Goal: Transaction & Acquisition: Purchase product/service

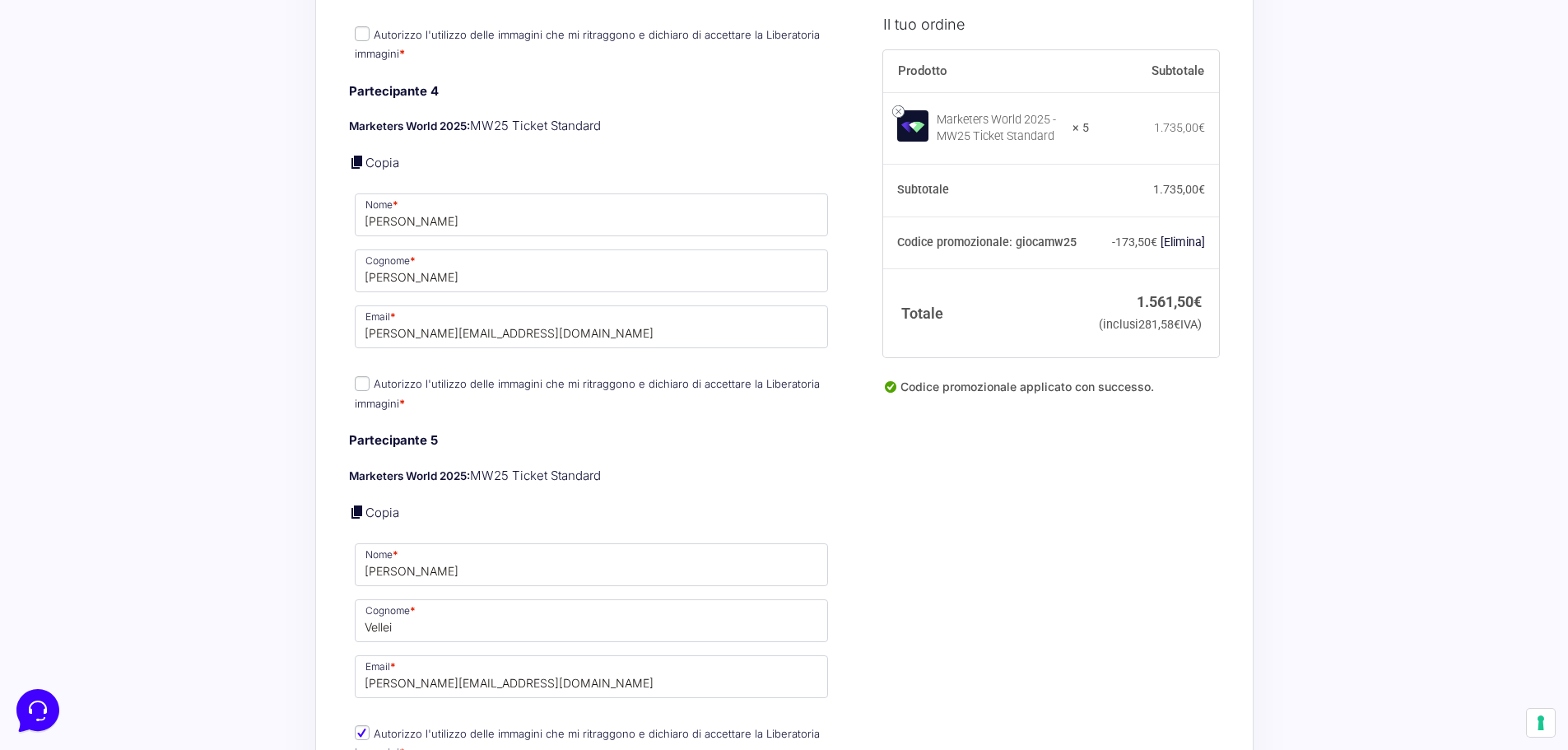
click at [355, 376] on span "Autorizzo l'utilizzo delle immagini che mi ritraggono e dichiaro di accettare l…" at bounding box center [587, 393] width 465 height 34
click at [366, 377] on input "Autorizzo l'utilizzo delle immagini che mi ritraggono e dichiaro di accettare l…" at bounding box center [362, 384] width 15 height 15
checkbox input "true"
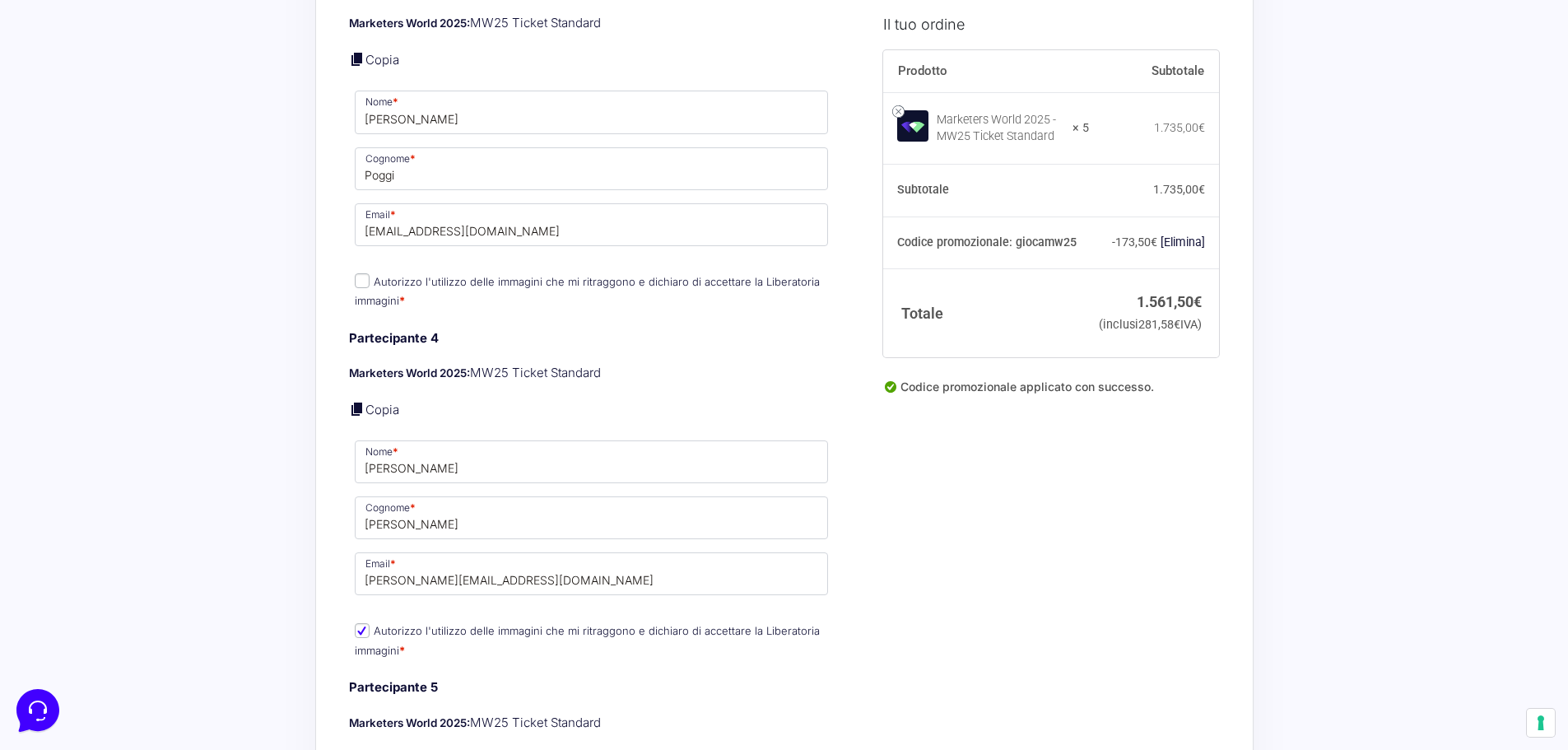
click at [360, 273] on input "Autorizzo l'utilizzo delle immagini che mi ritraggono e dichiaro di accettare l…" at bounding box center [362, 281] width 15 height 15
checkbox input "true"
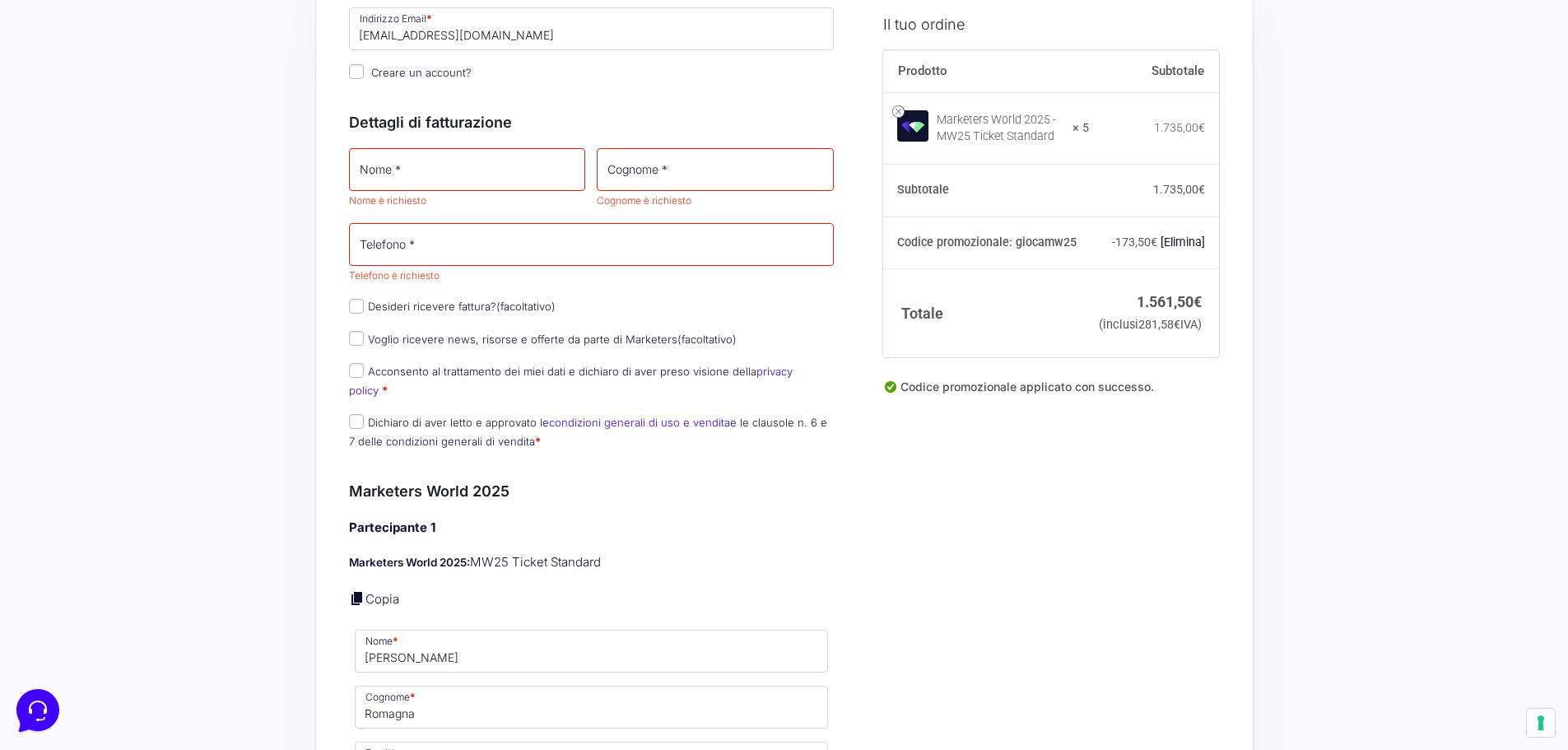
scroll to position [0, 0]
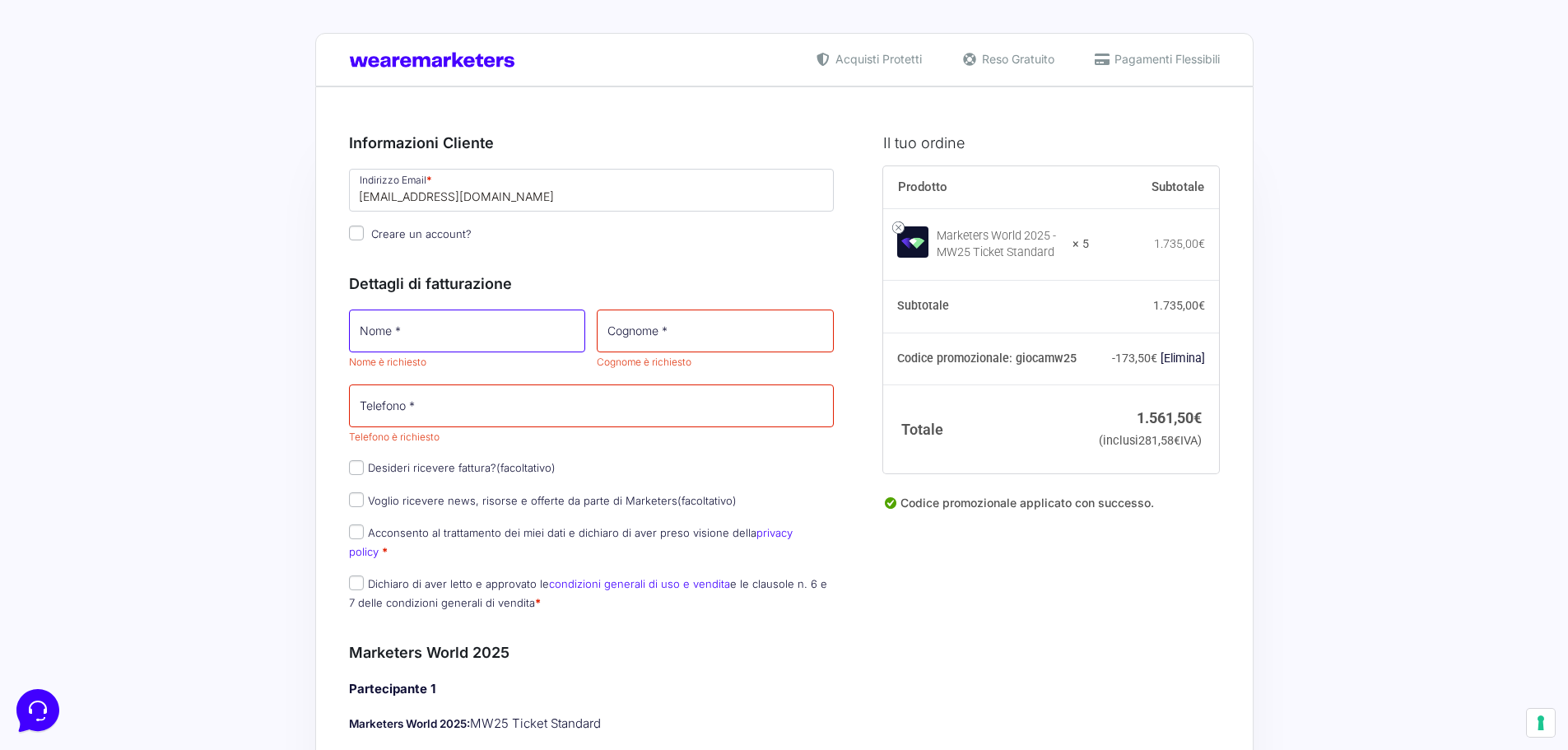
click at [432, 345] on input "Nome *" at bounding box center [467, 330] width 237 height 43
click at [390, 384] on input "Telefono *" at bounding box center [592, 405] width 486 height 43
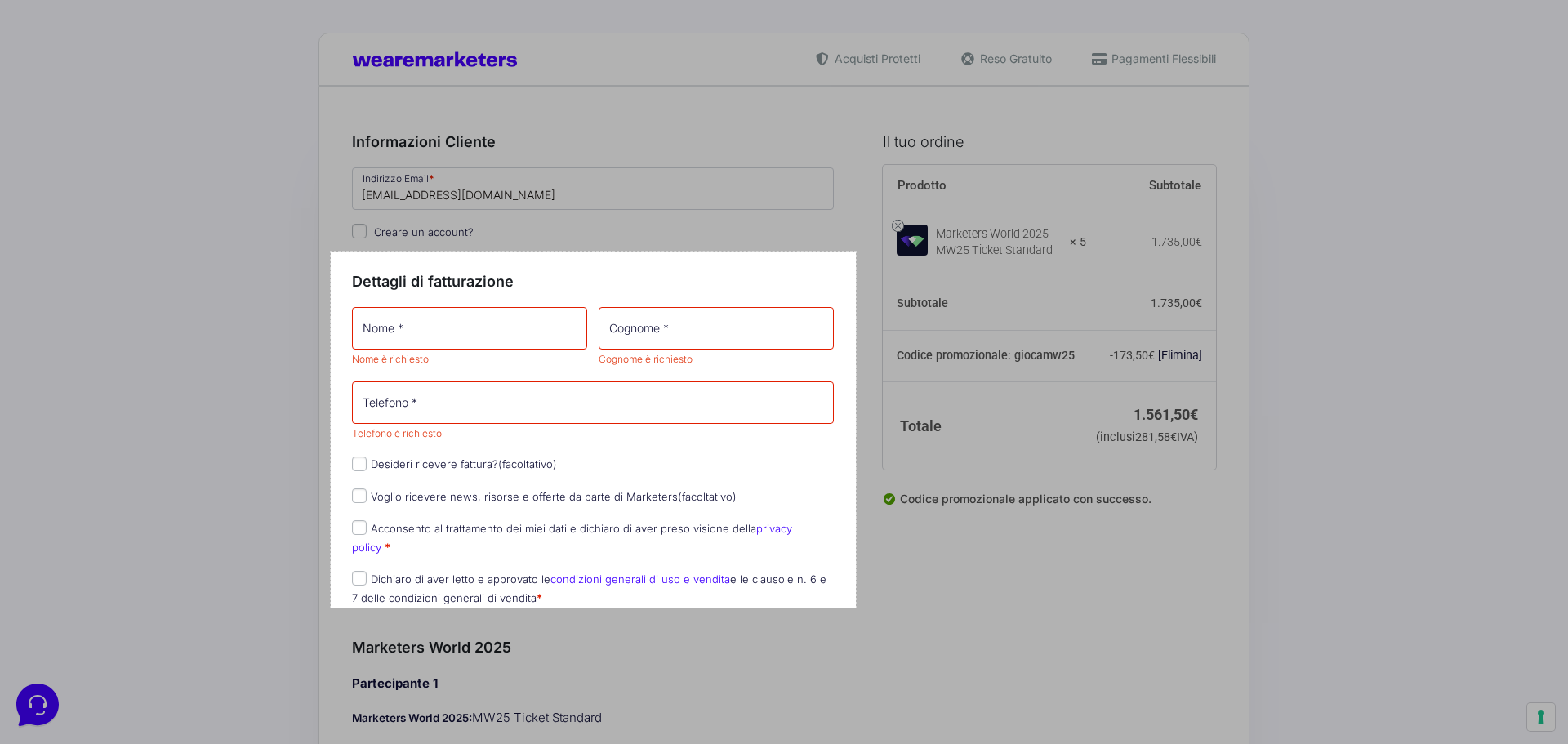
drag, startPoint x: 331, startPoint y: 252, endPoint x: 855, endPoint y: 608, distance: 633.5
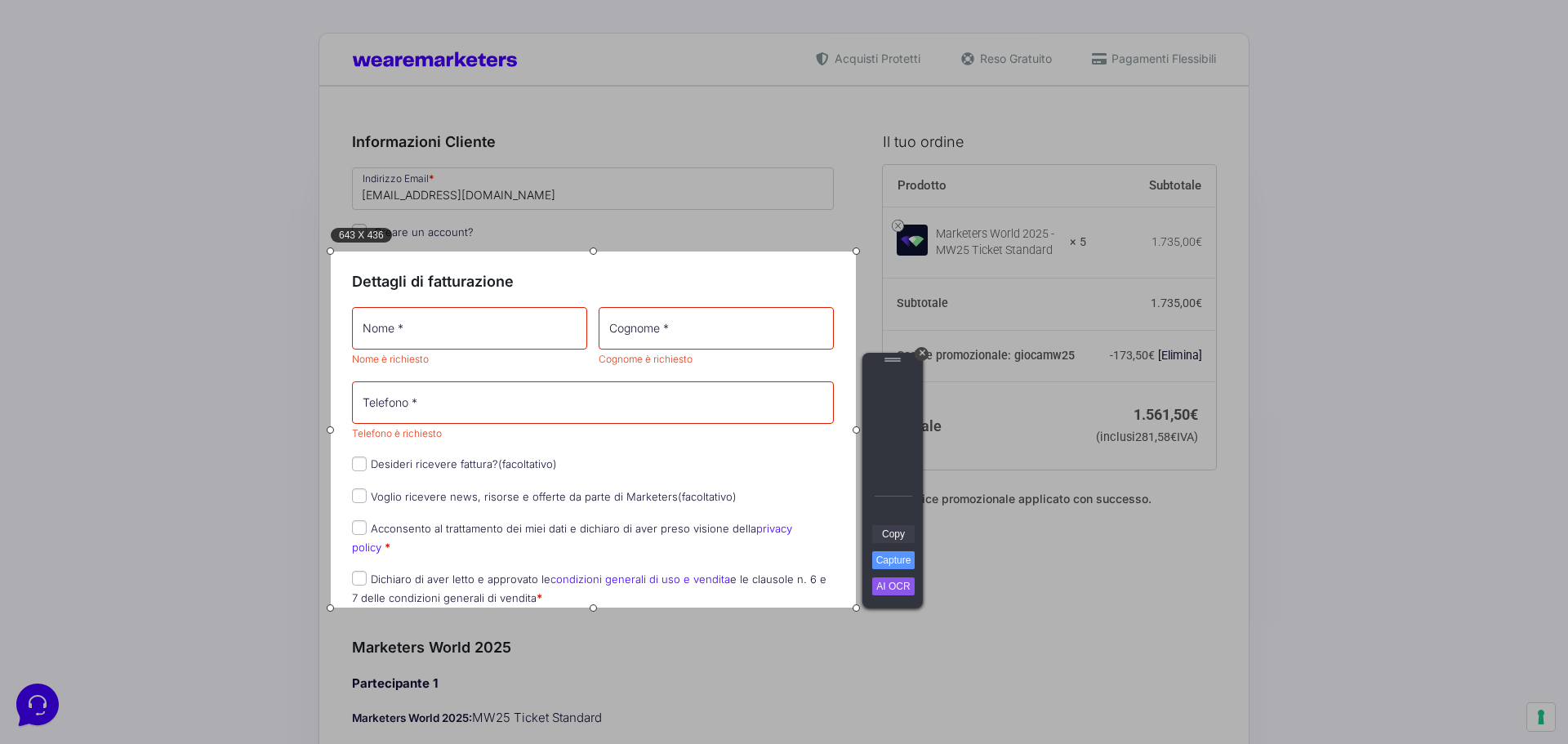
click at [891, 538] on link "Copy" at bounding box center [893, 535] width 43 height 18
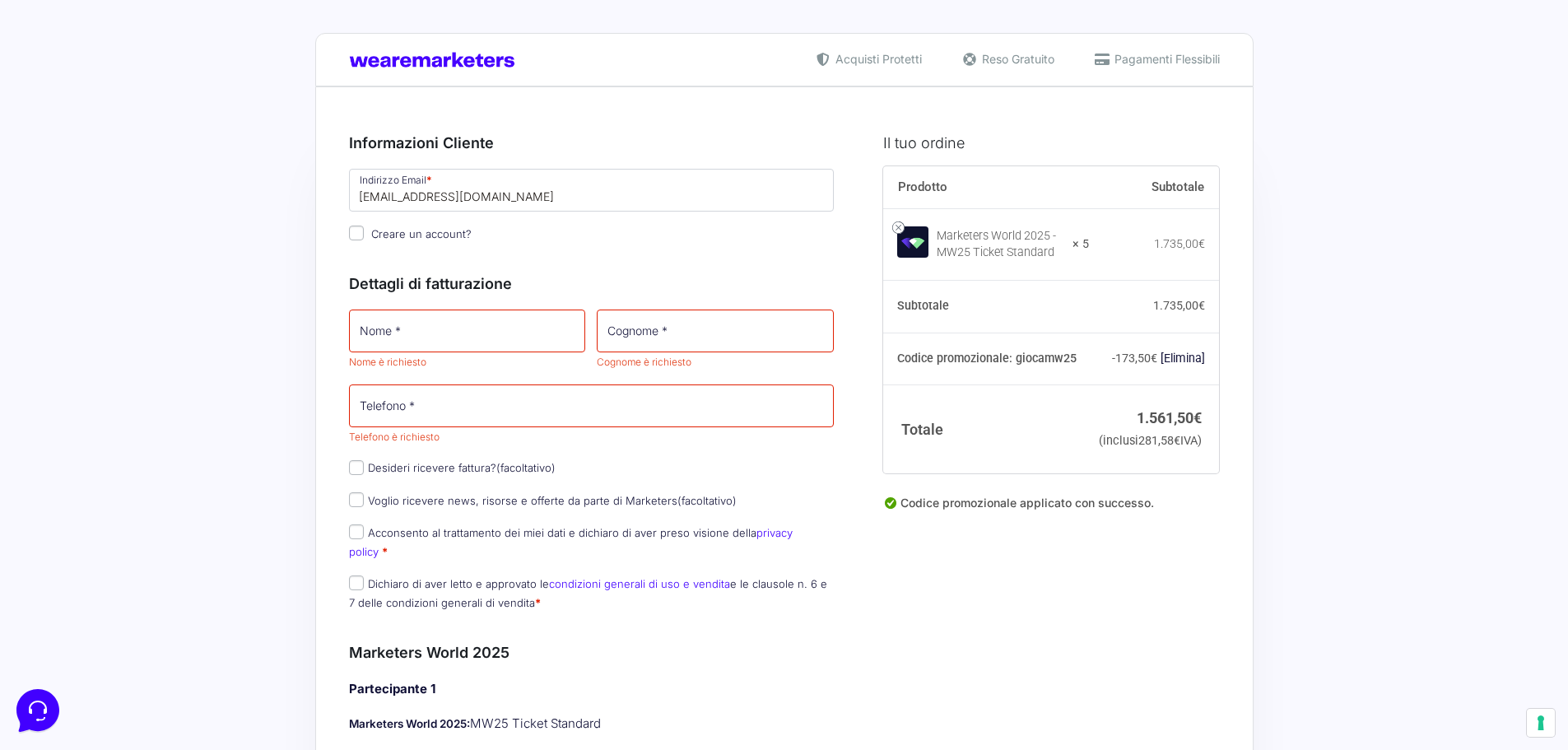
click at [360, 477] on p "Desideri ricevere fattura? (facoltativo)" at bounding box center [592, 468] width 497 height 24
click at [351, 467] on input "Desideri ricevere fattura? (facoltativo)" at bounding box center [356, 468] width 15 height 15
checkbox input "true"
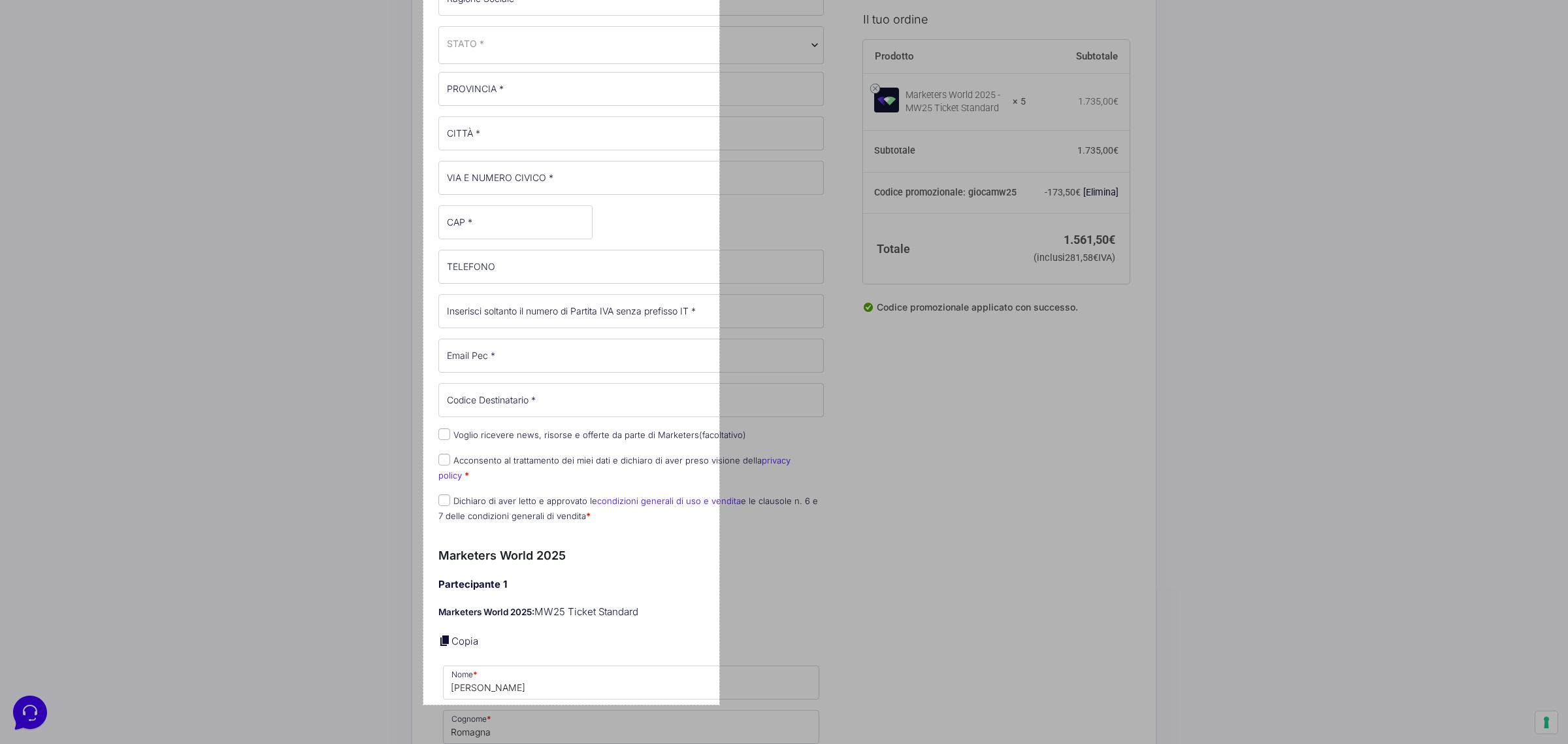
scroll to position [464, 0]
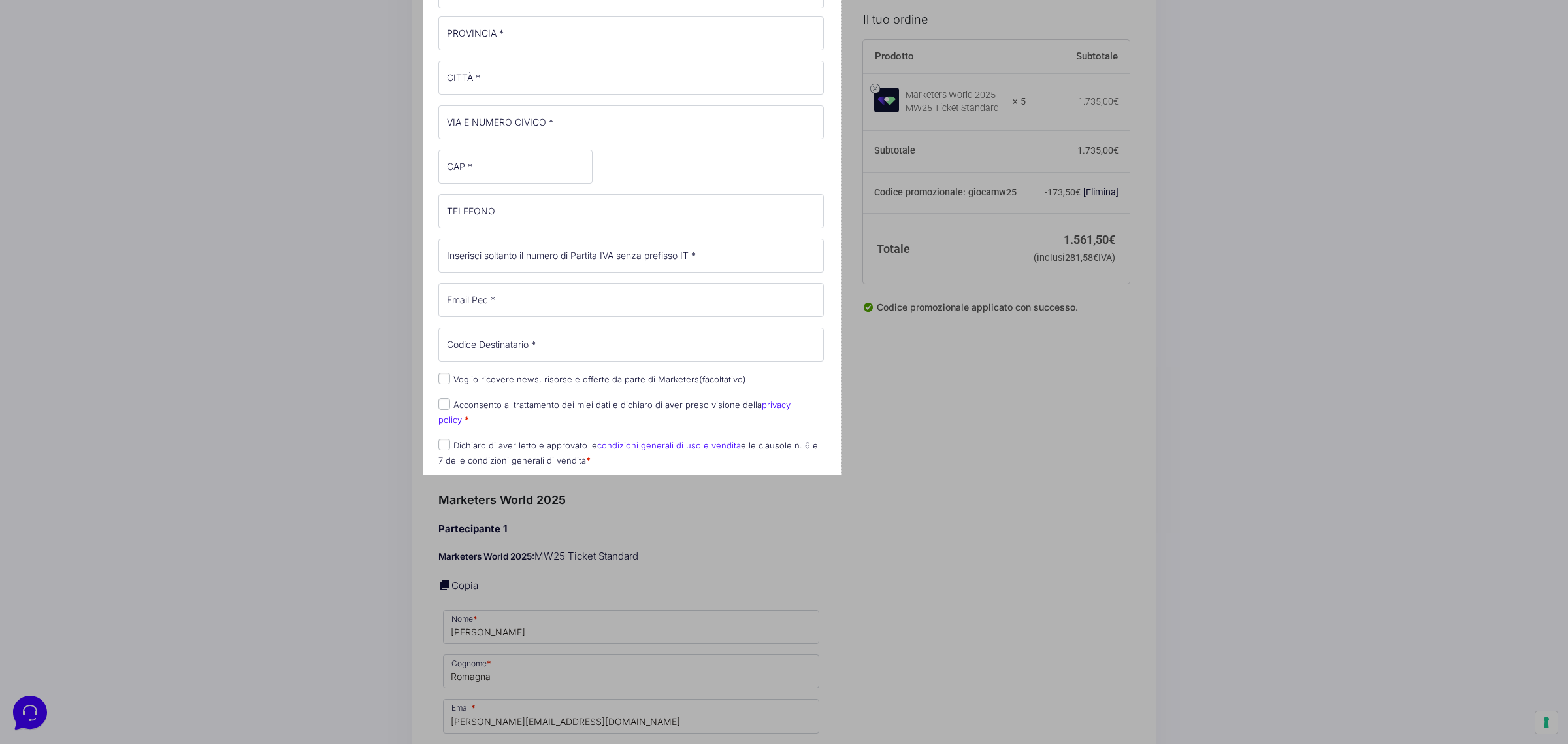
drag, startPoint x: 424, startPoint y: 3, endPoint x: 842, endPoint y: 474, distance: 629.7
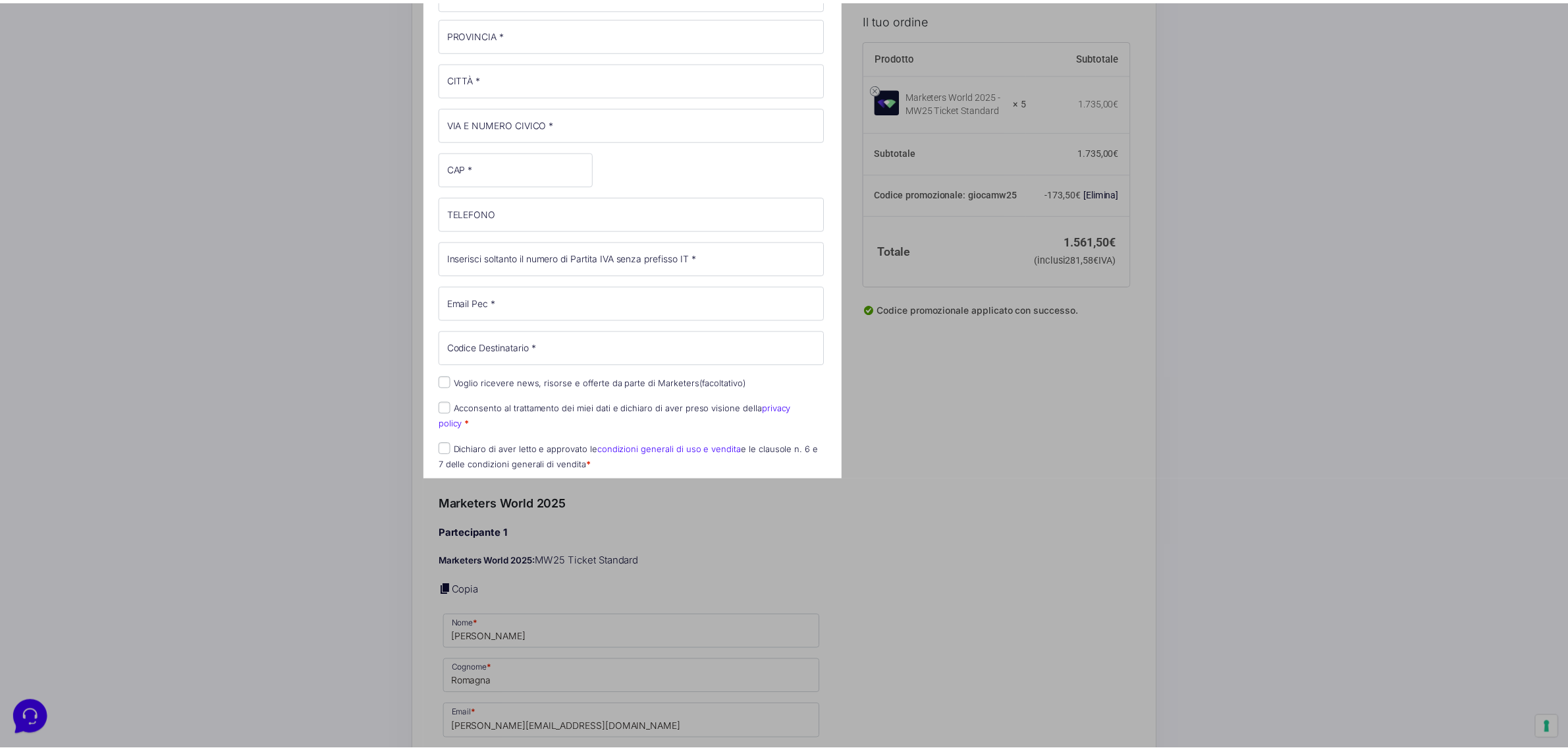
scroll to position [217, 0]
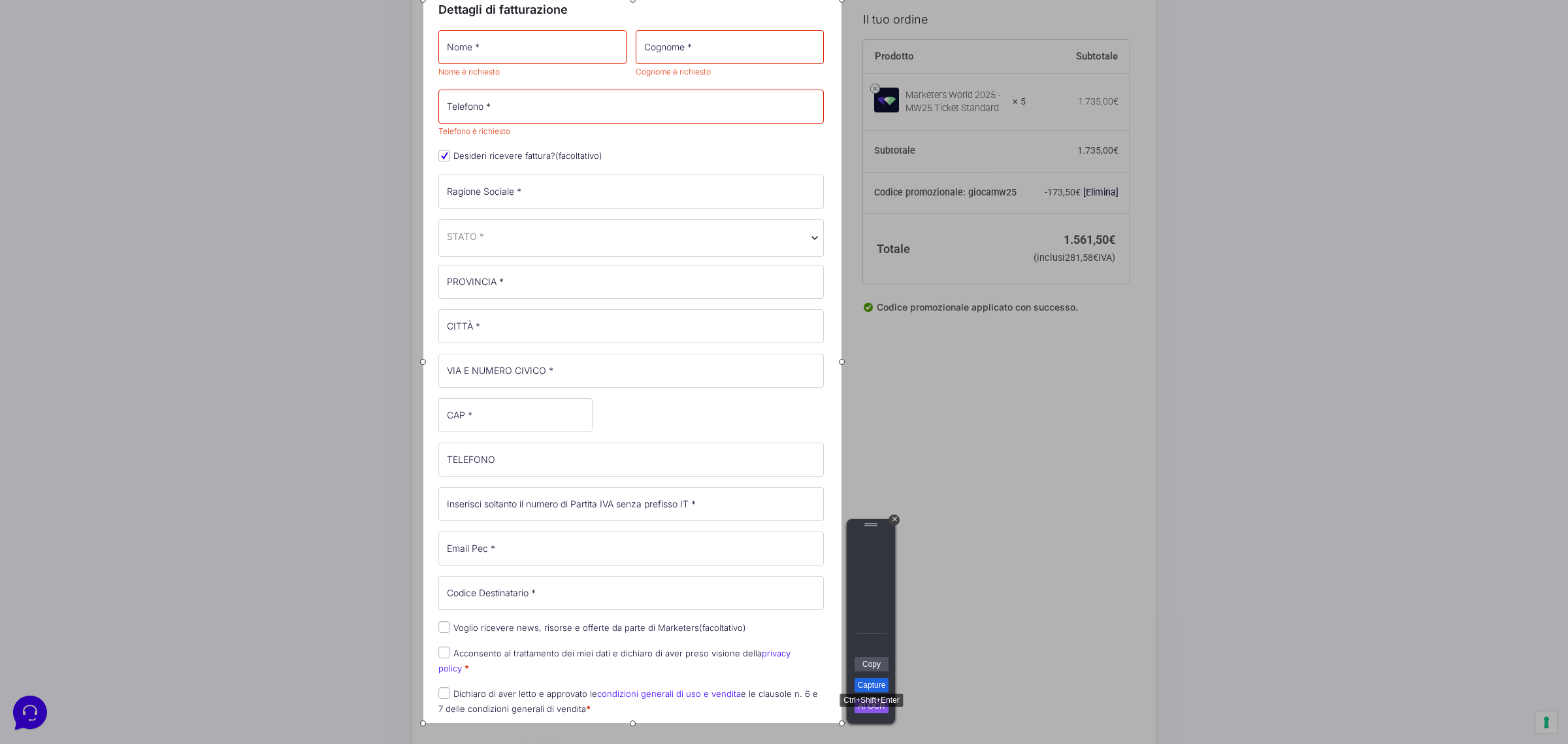
click at [871, 595] on link "Capture" at bounding box center [871, 685] width 34 height 15
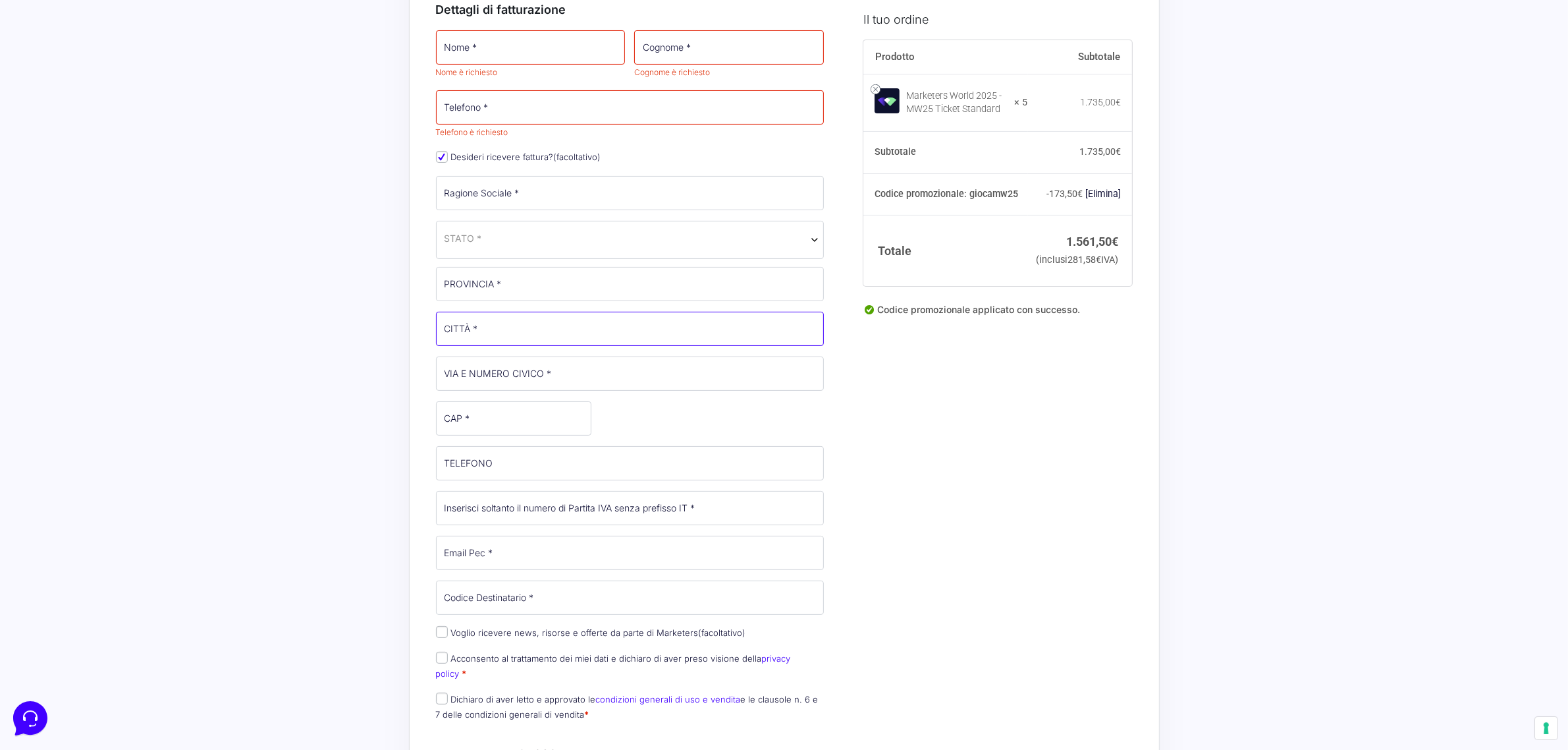
click at [494, 342] on input "CITTÀ *" at bounding box center [630, 328] width 389 height 34
type input "Ascoli [PERSON_NAME]"
click at [535, 377] on input "VIA E NUMERO CIVICO *" at bounding box center [630, 373] width 389 height 34
type input "[STREET_ADDRESS]"
click at [522, 418] on input "CAP *" at bounding box center [513, 418] width 155 height 34
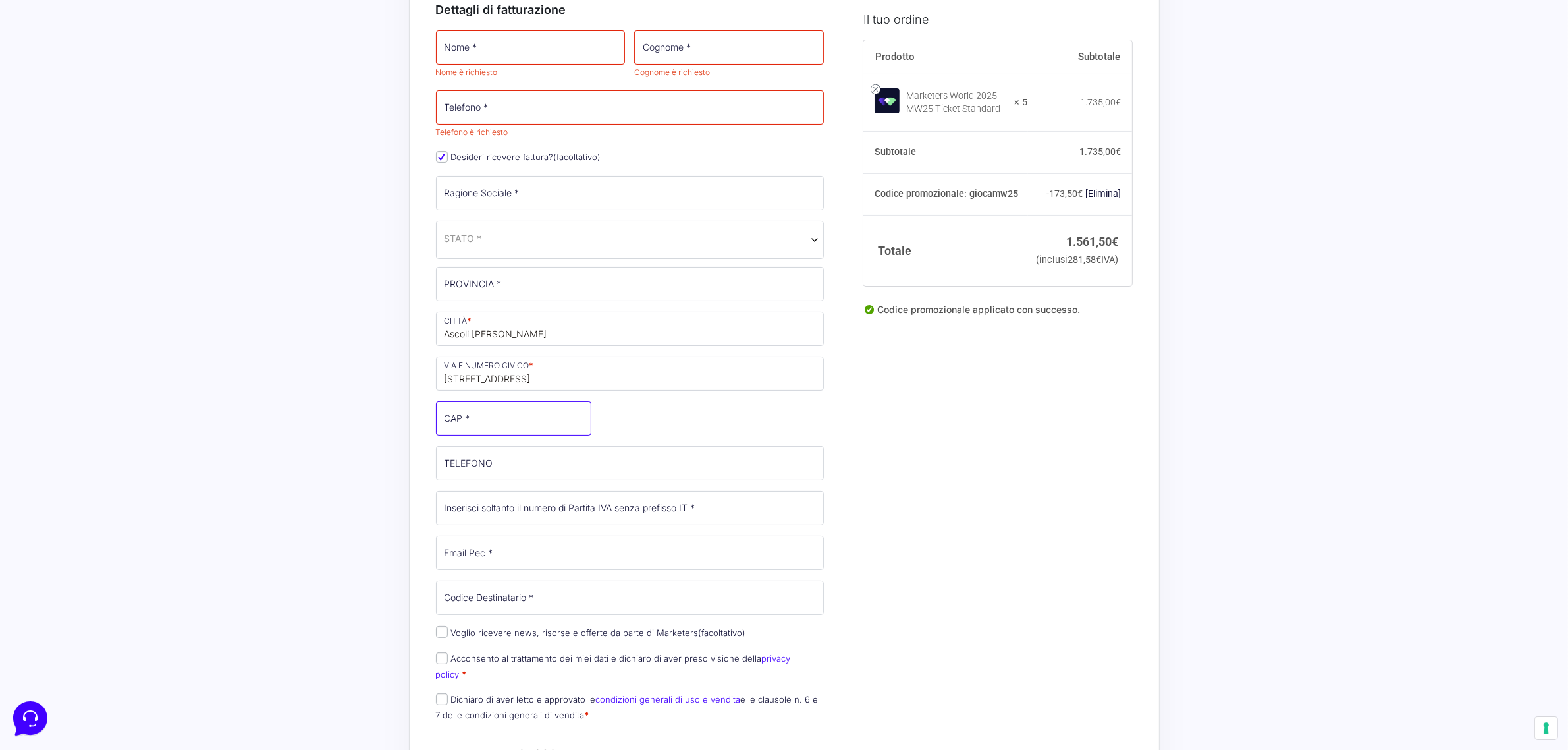
type input "63100"
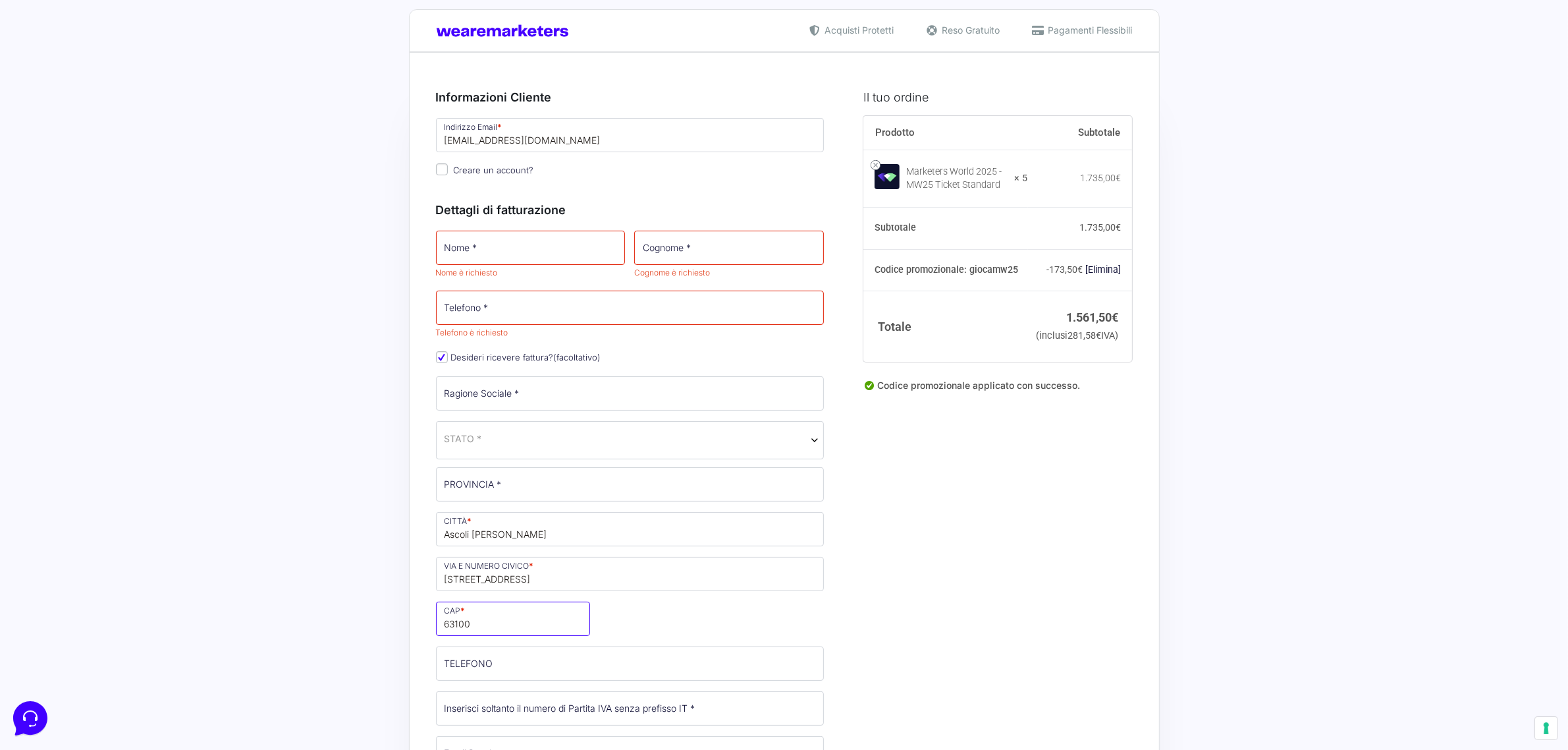
scroll to position [0, 0]
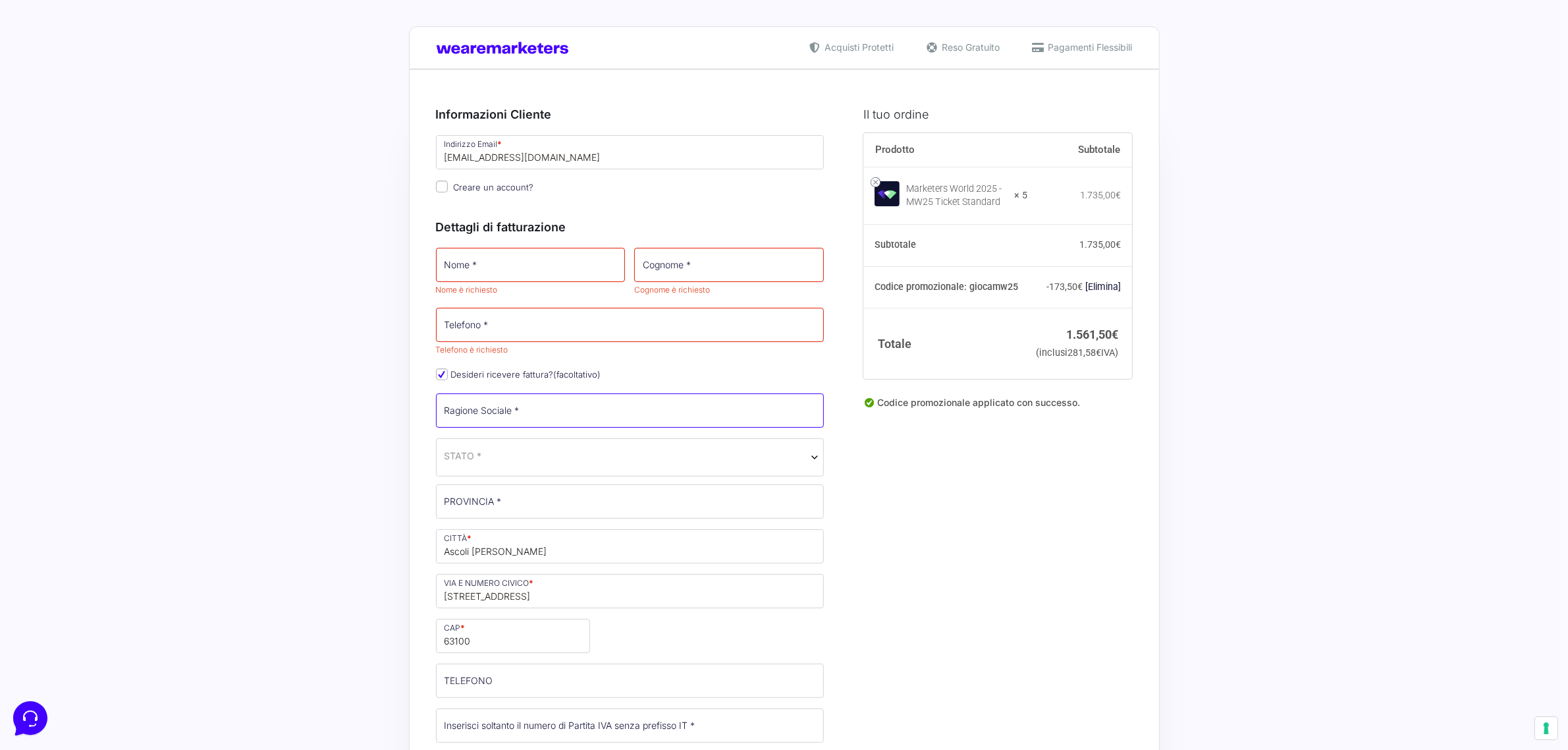
click at [481, 410] on input "Ragione Sociale *" at bounding box center [630, 410] width 389 height 34
click at [448, 420] on input "Giocamodo Study srl" at bounding box center [630, 410] width 389 height 34
click at [449, 420] on input "Giocamodo Study srl" at bounding box center [630, 410] width 389 height 34
click at [450, 420] on input "Giocamodo Study srl" at bounding box center [630, 410] width 389 height 34
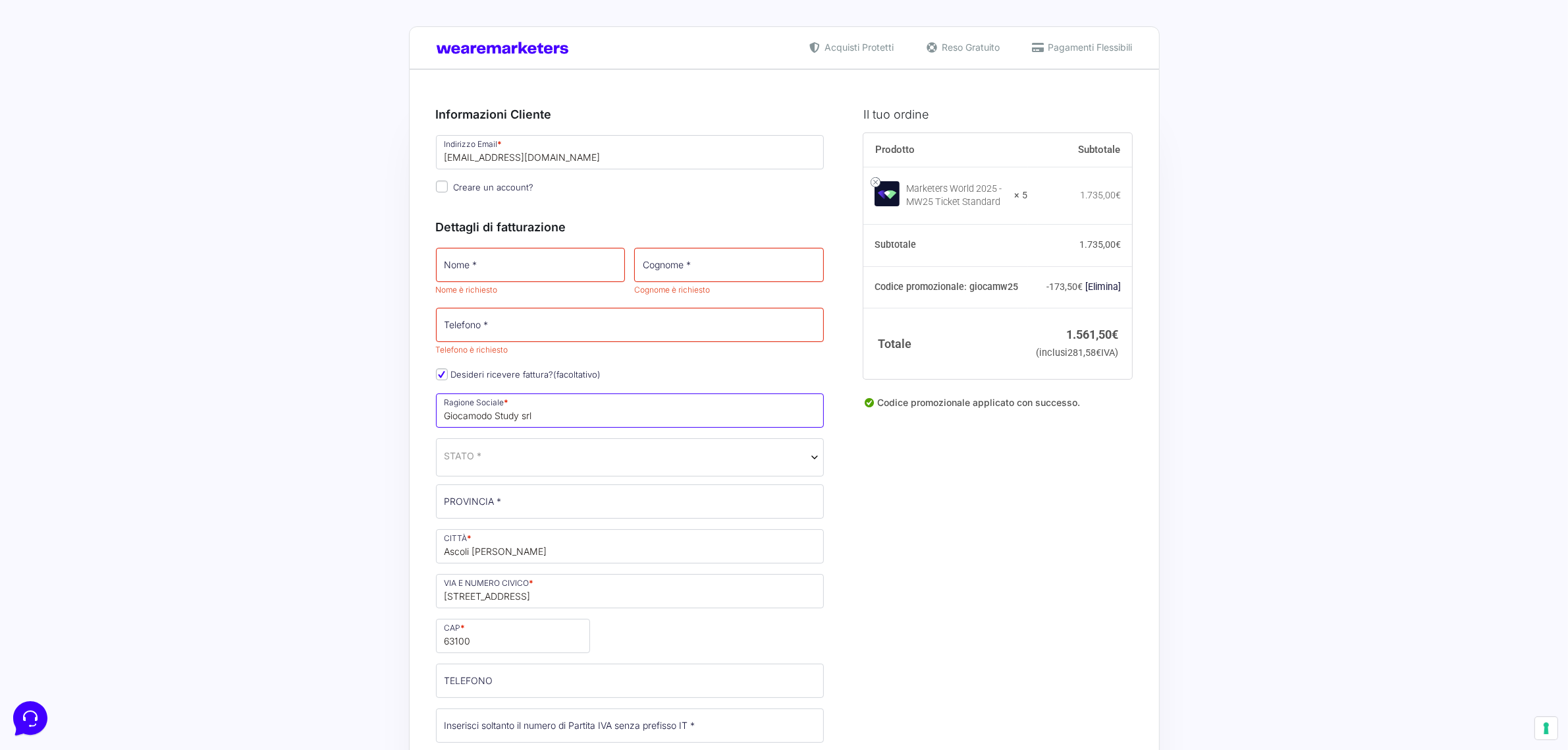
drag, startPoint x: 451, startPoint y: 418, endPoint x: 461, endPoint y: 412, distance: 11.7
click at [461, 412] on input "Giocamodo Study srl" at bounding box center [630, 410] width 389 height 34
paste input "IOCAMONDO STUDY SPA"
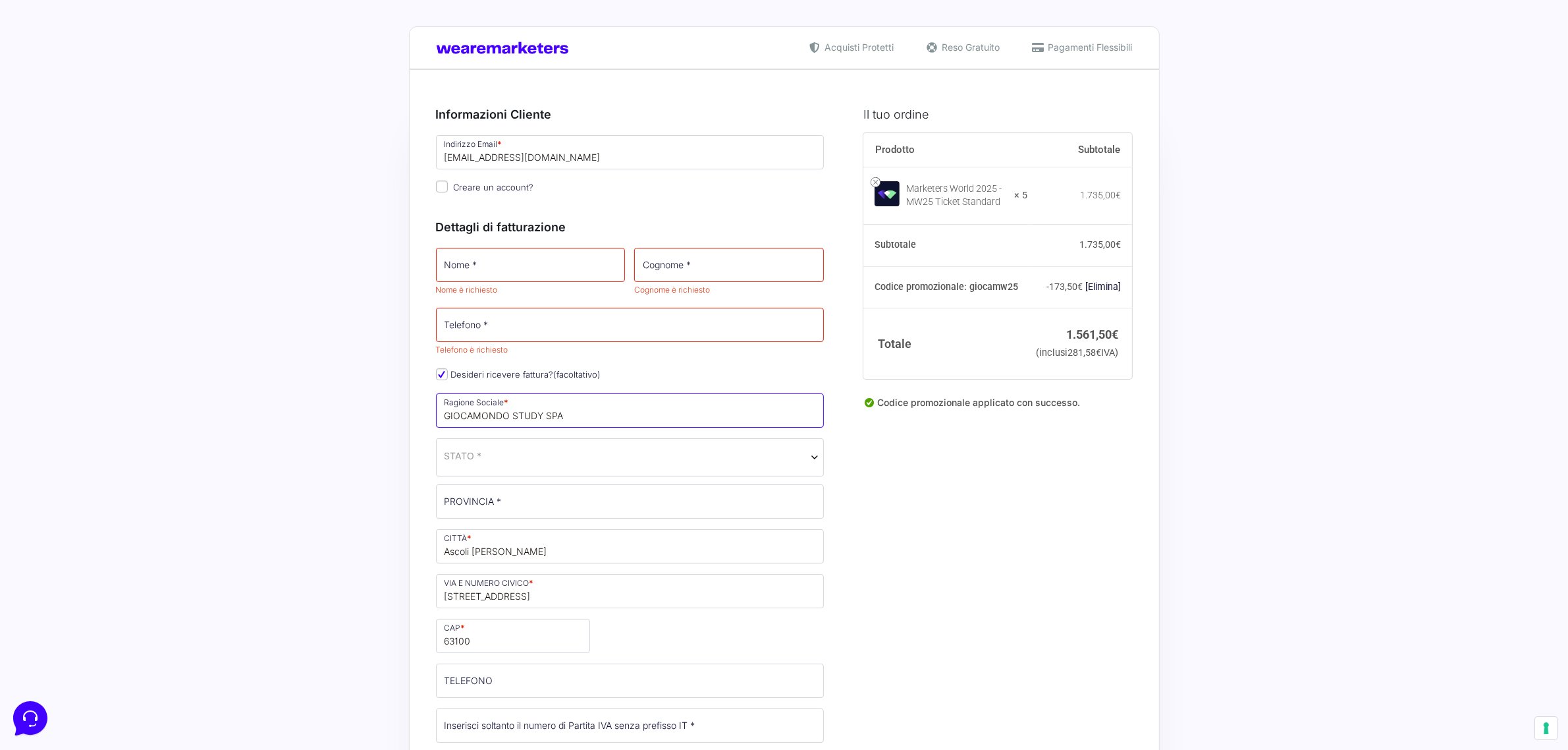
type input "GIOCAMONDO STUDY SPA"
click at [524, 463] on span "STATO *" at bounding box center [630, 455] width 371 height 14
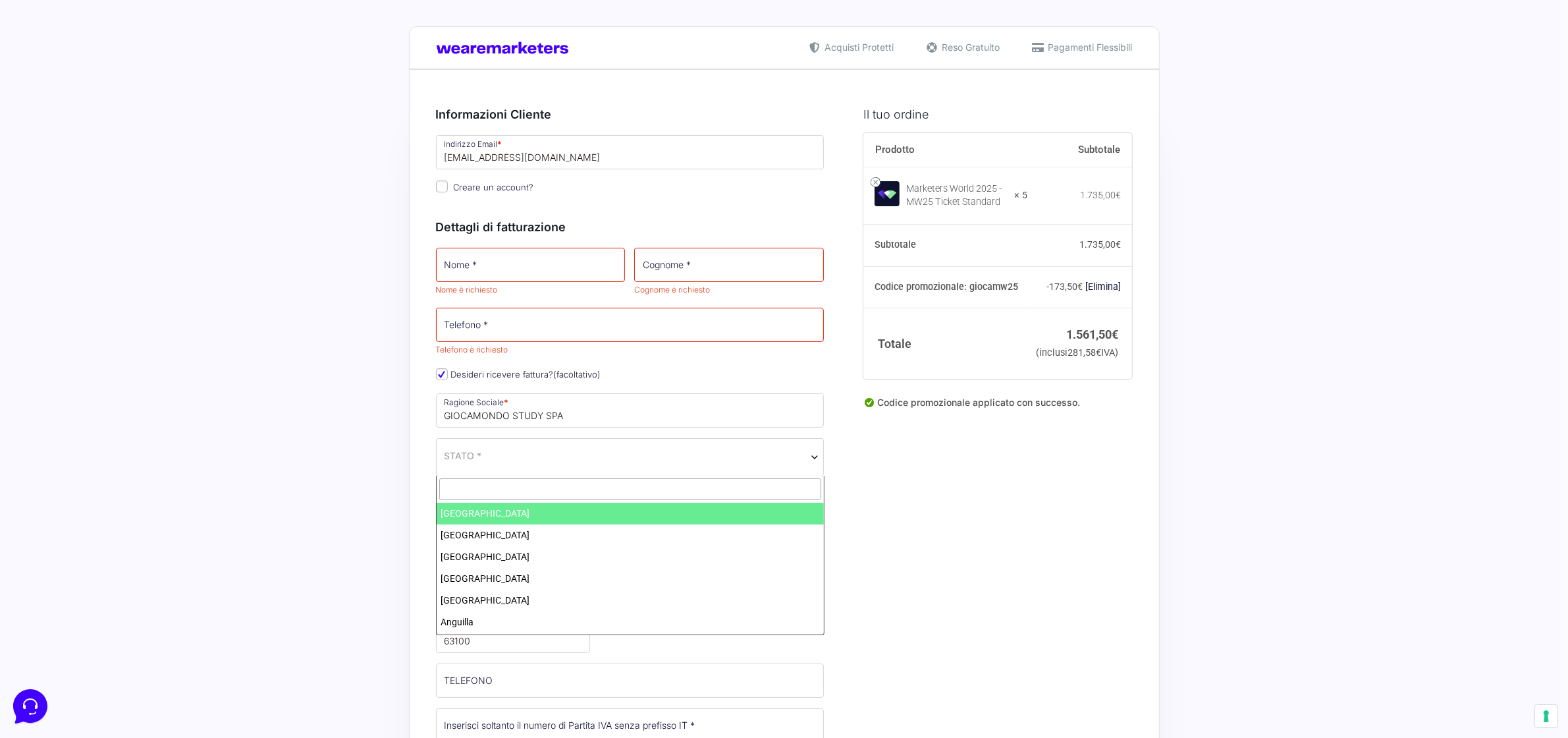
click at [528, 483] on input "text" at bounding box center [630, 489] width 382 height 22
type input "ita"
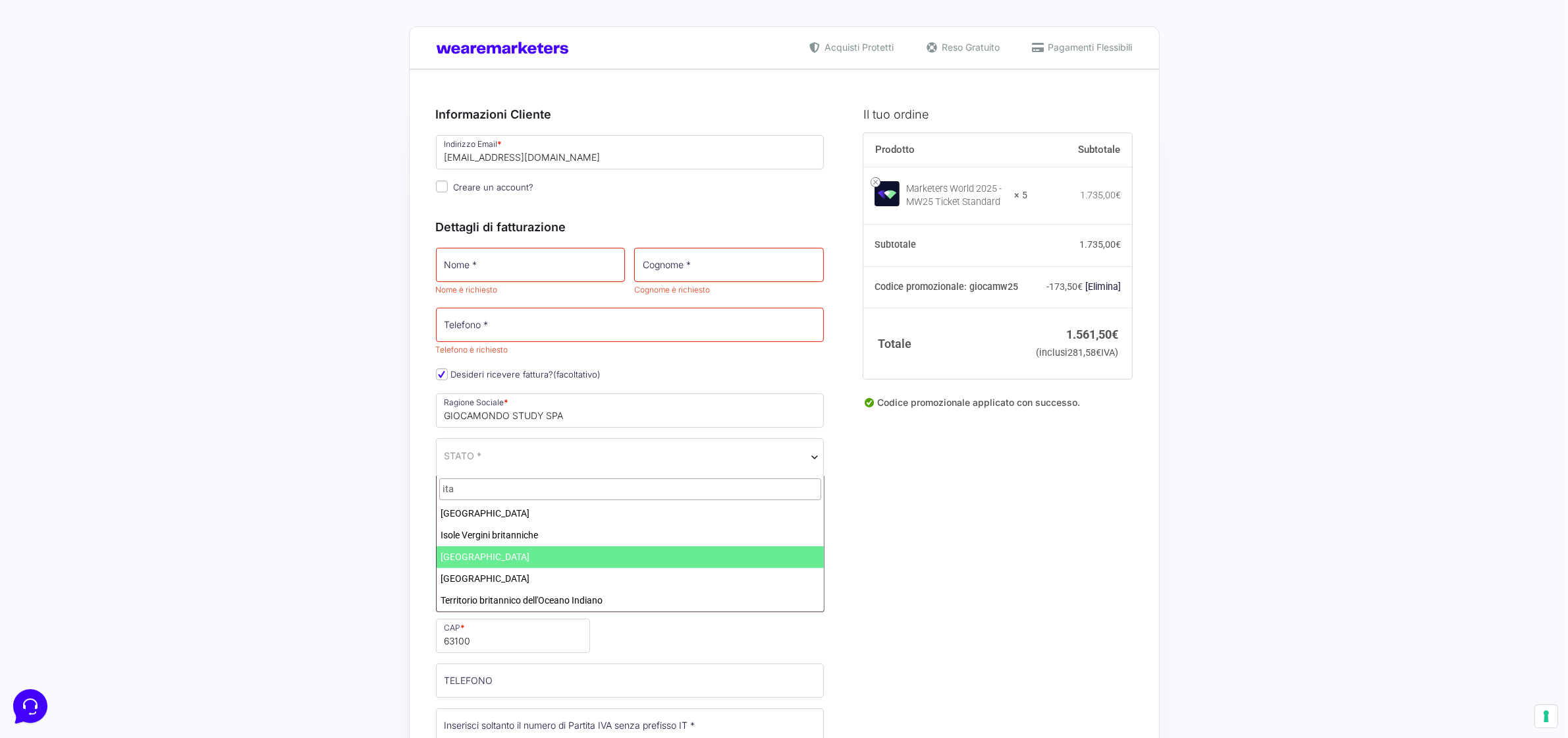
select select "IT"
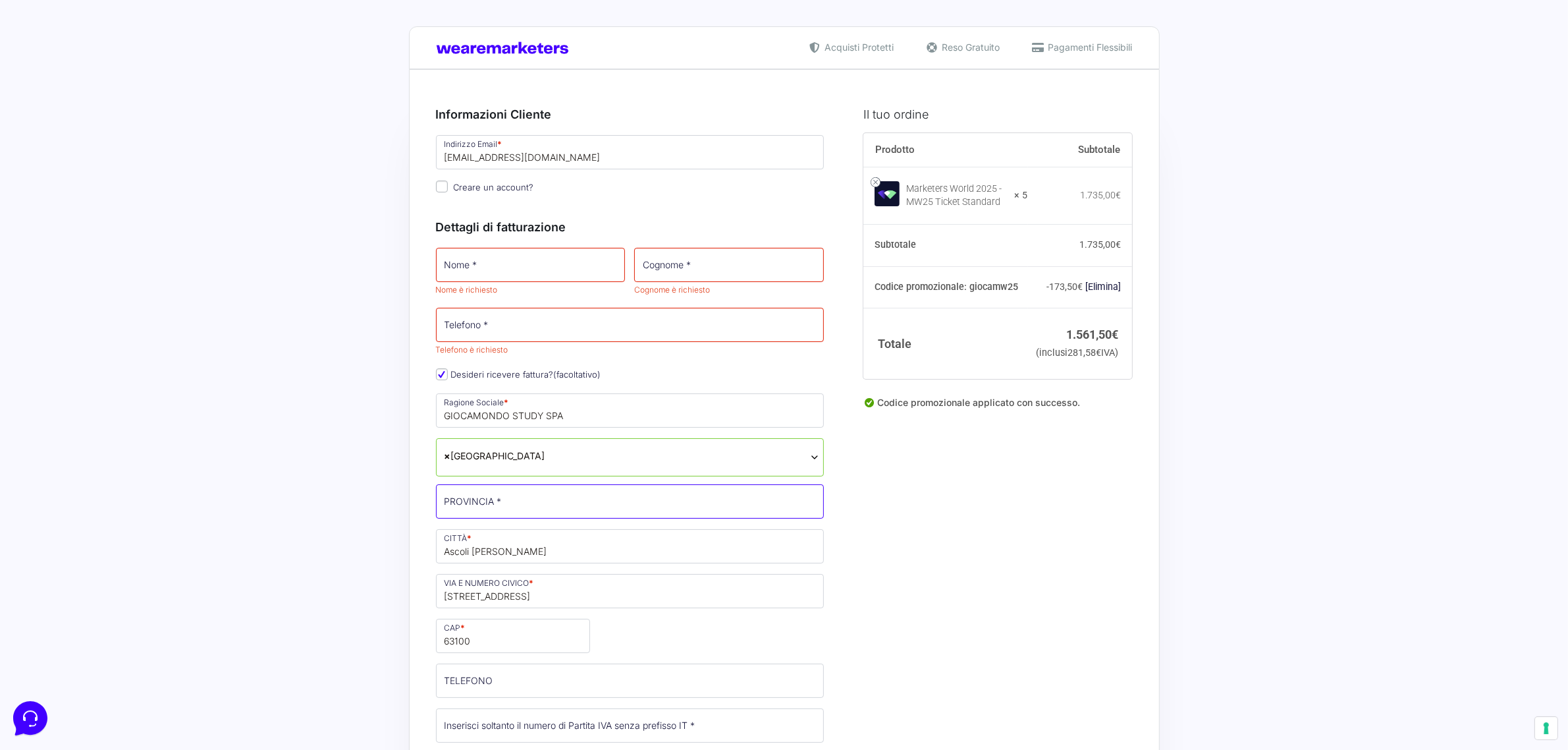
click at [522, 505] on input "PROVINCIA *" at bounding box center [630, 501] width 389 height 34
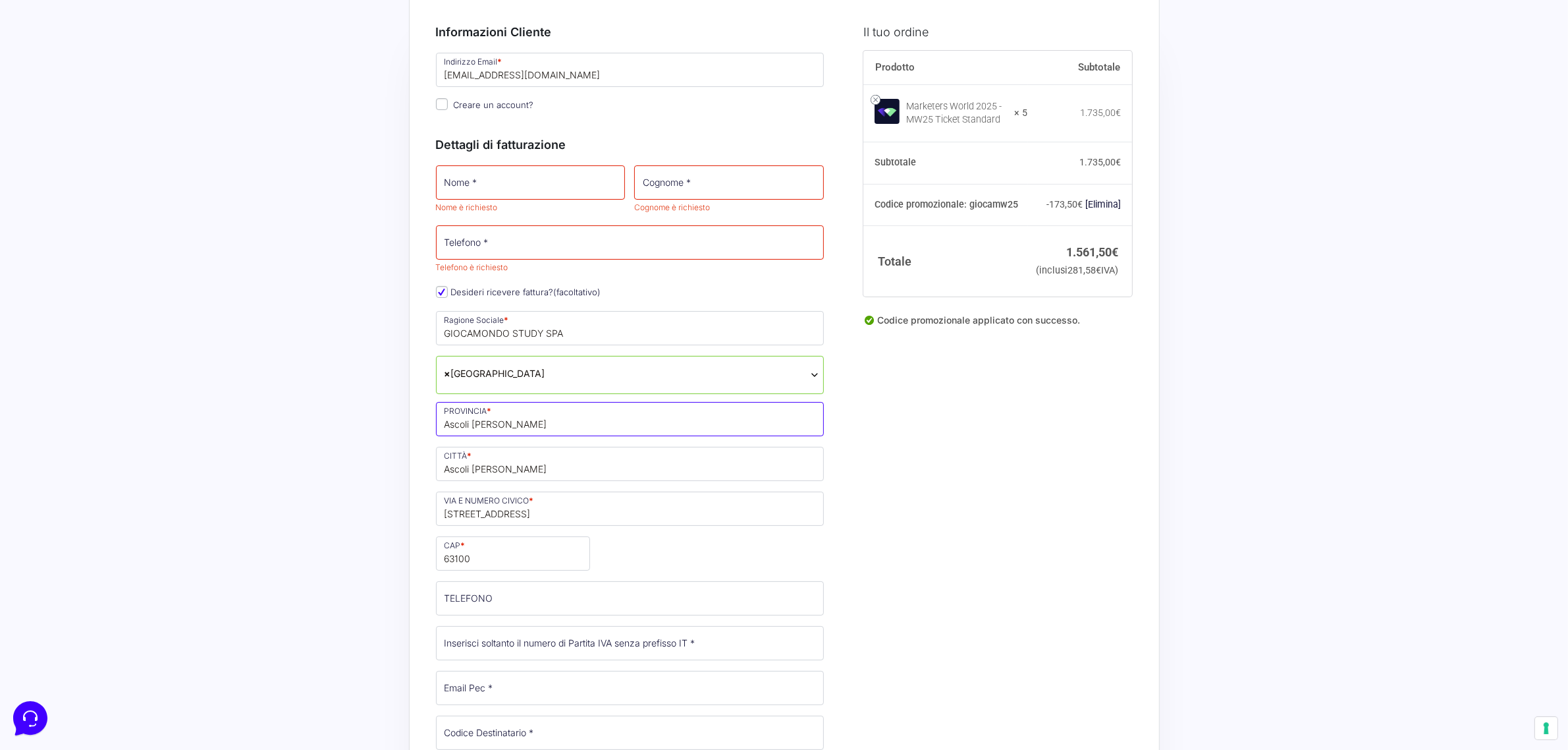
type input "Ascoli [PERSON_NAME]"
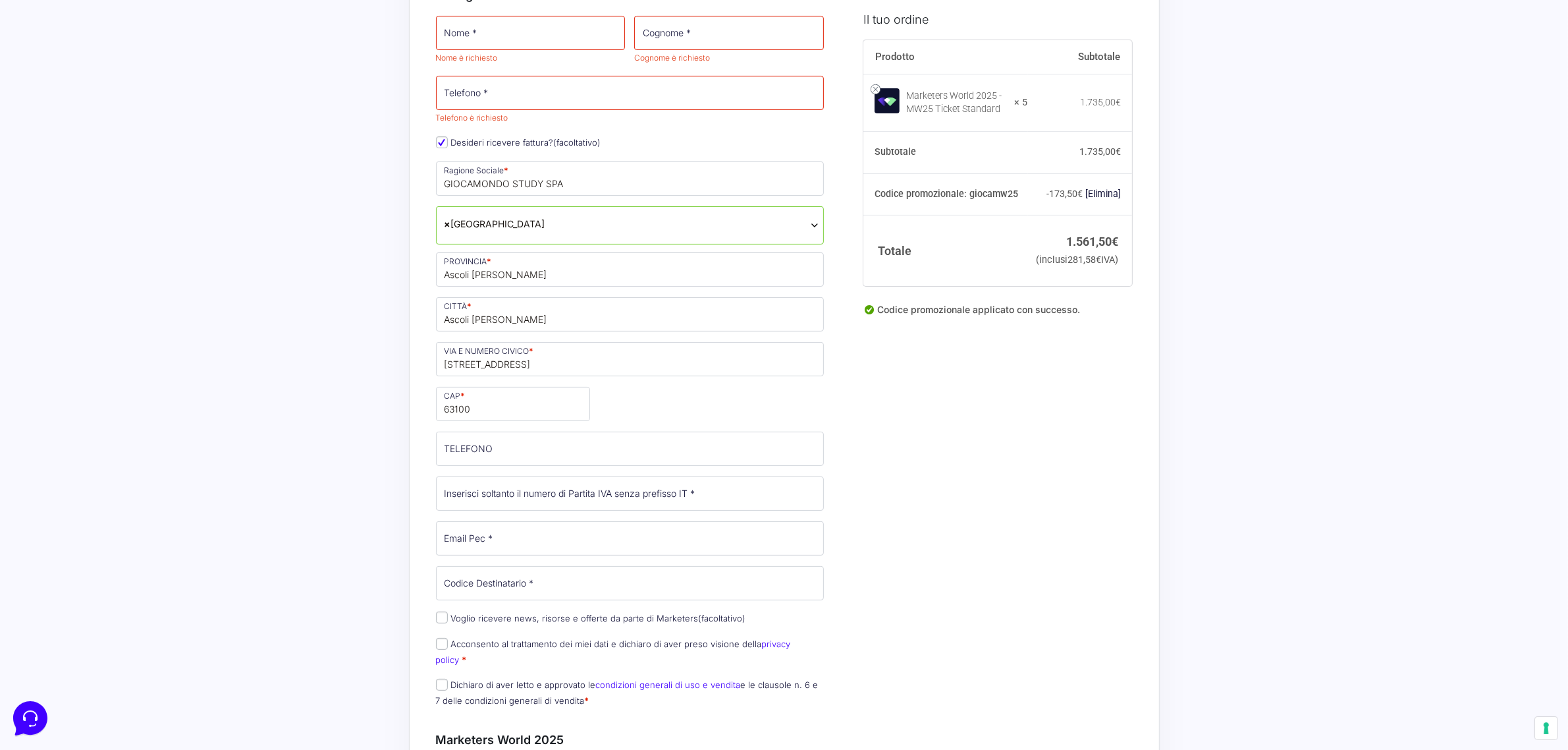
scroll to position [247, 0]
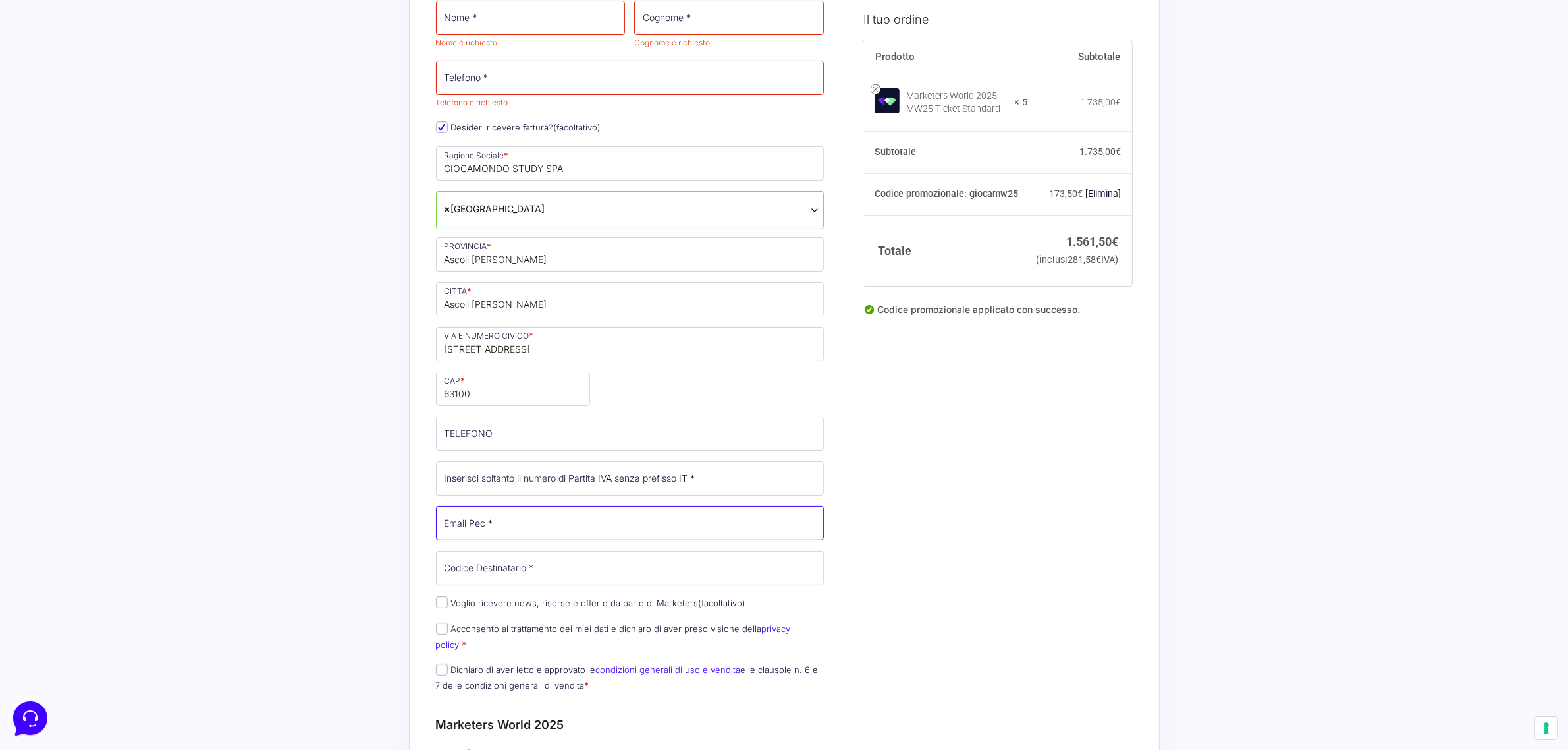
click at [515, 519] on input "Email Pec *" at bounding box center [630, 523] width 389 height 34
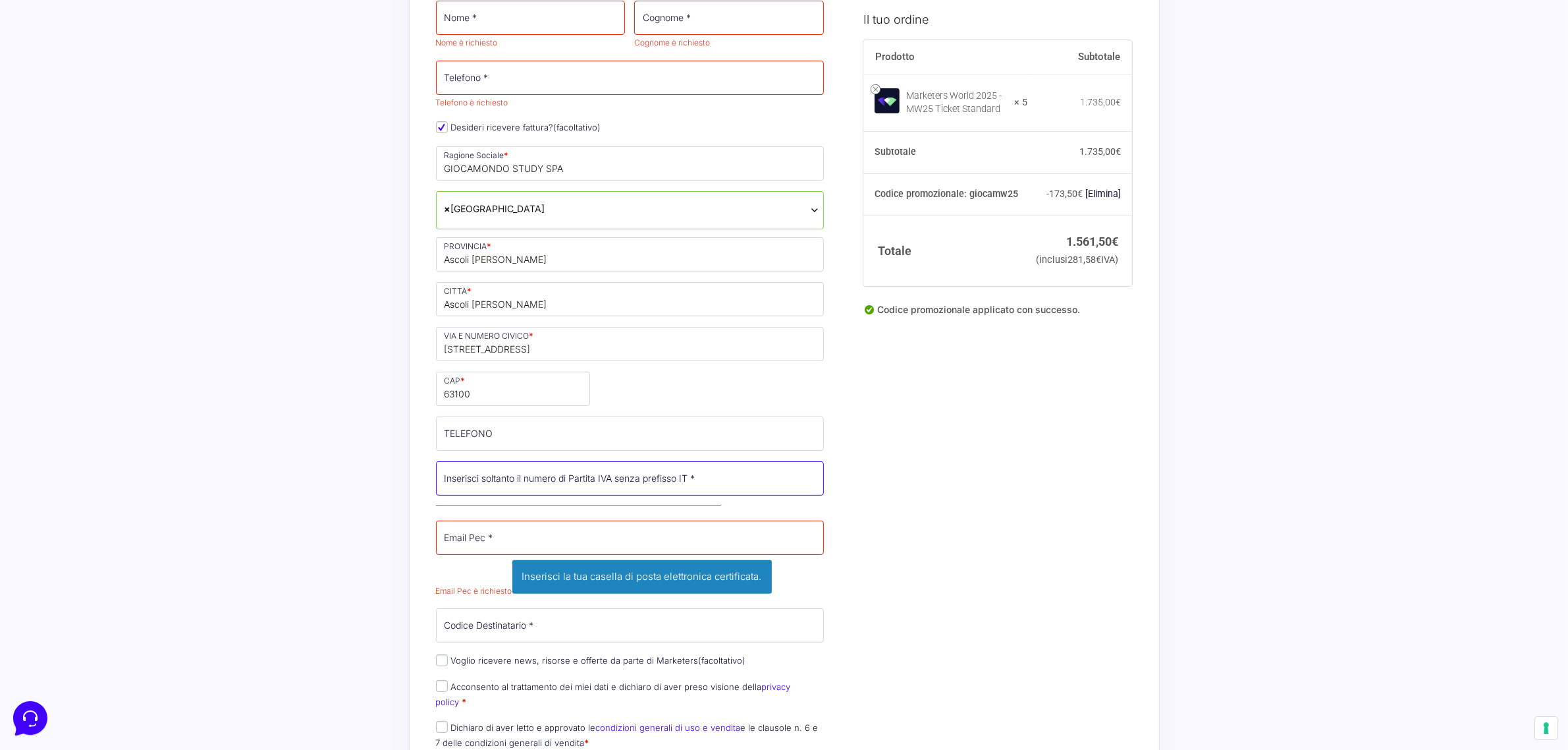
click at [524, 482] on input "Partita Iva *" at bounding box center [630, 478] width 389 height 34
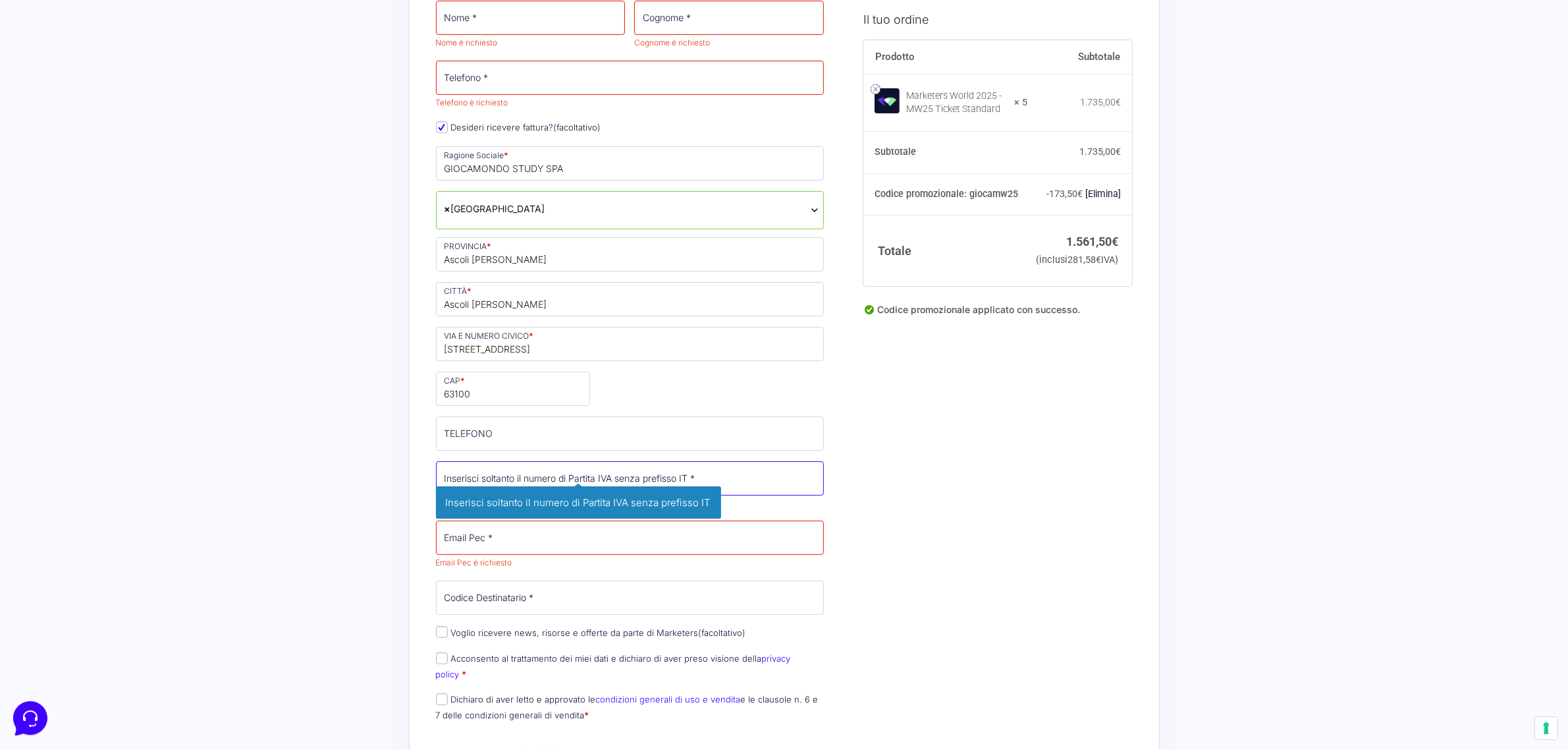
paste input "0230114044"
type input "0230114044"
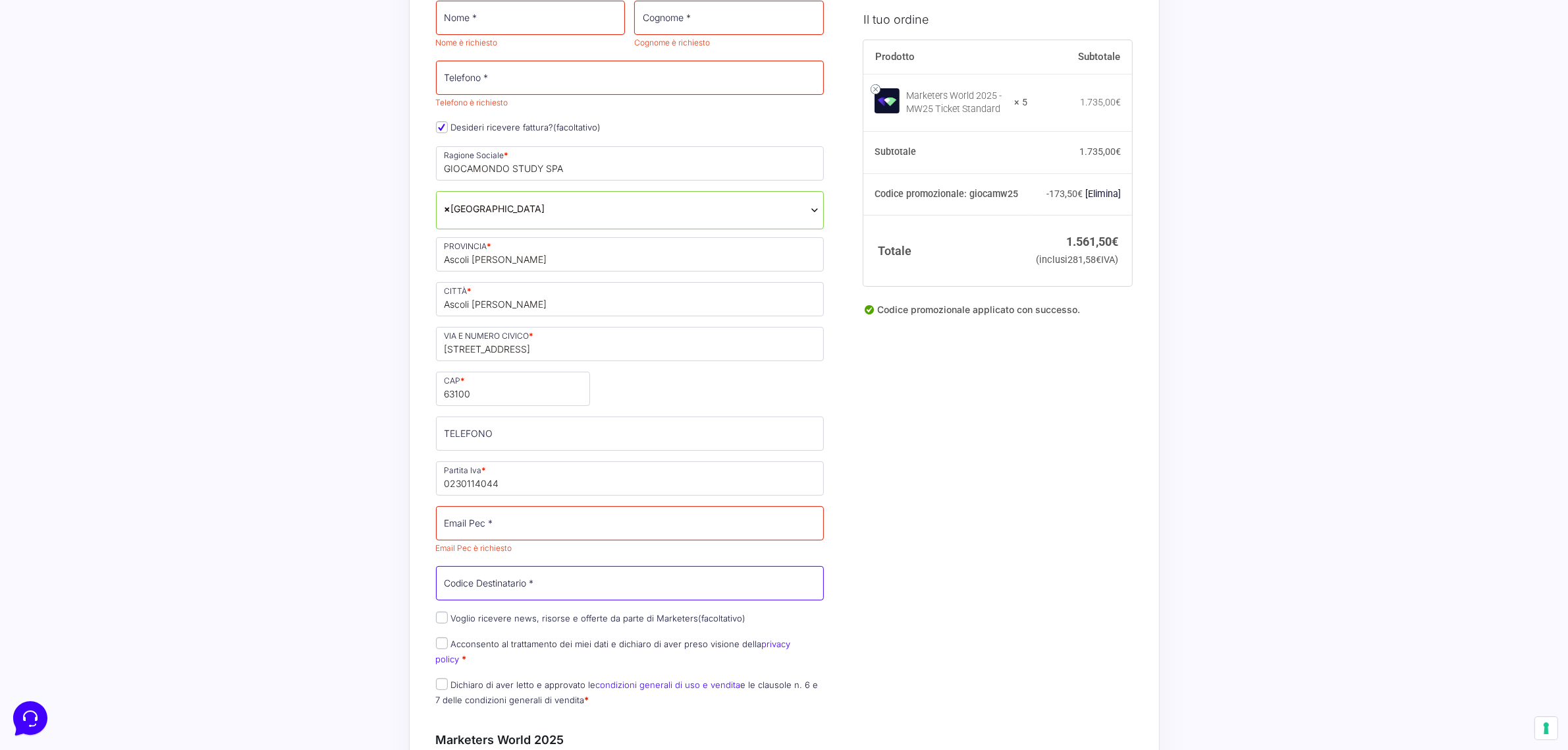
click at [518, 593] on input "Codice Destinatario *" at bounding box center [630, 583] width 389 height 34
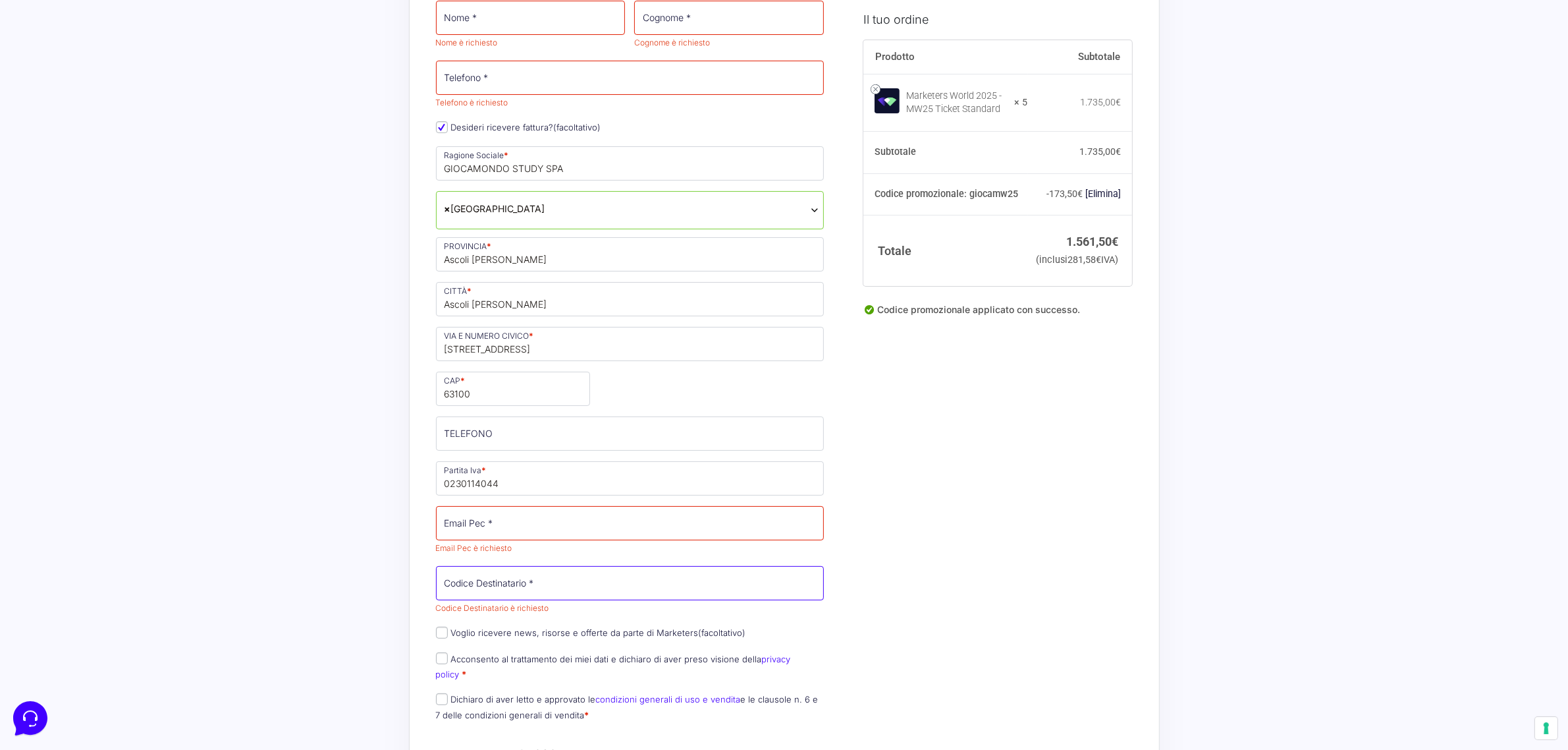
click at [629, 590] on input "Codice Destinatario *" at bounding box center [630, 583] width 389 height 34
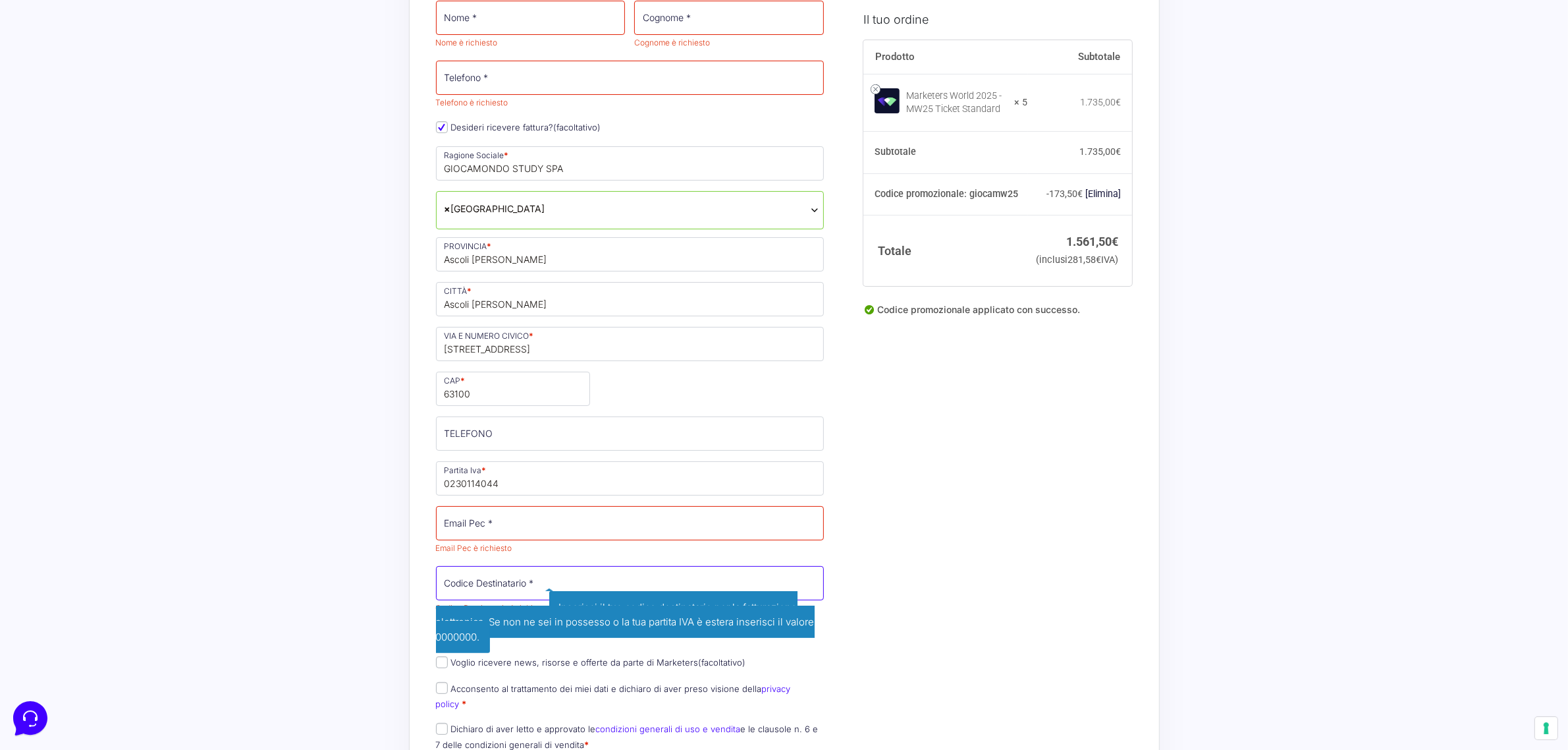
click at [506, 585] on input "Codice Destinatario *" at bounding box center [630, 583] width 389 height 34
paste input "SUBM70N"
type input "SUBM70N"
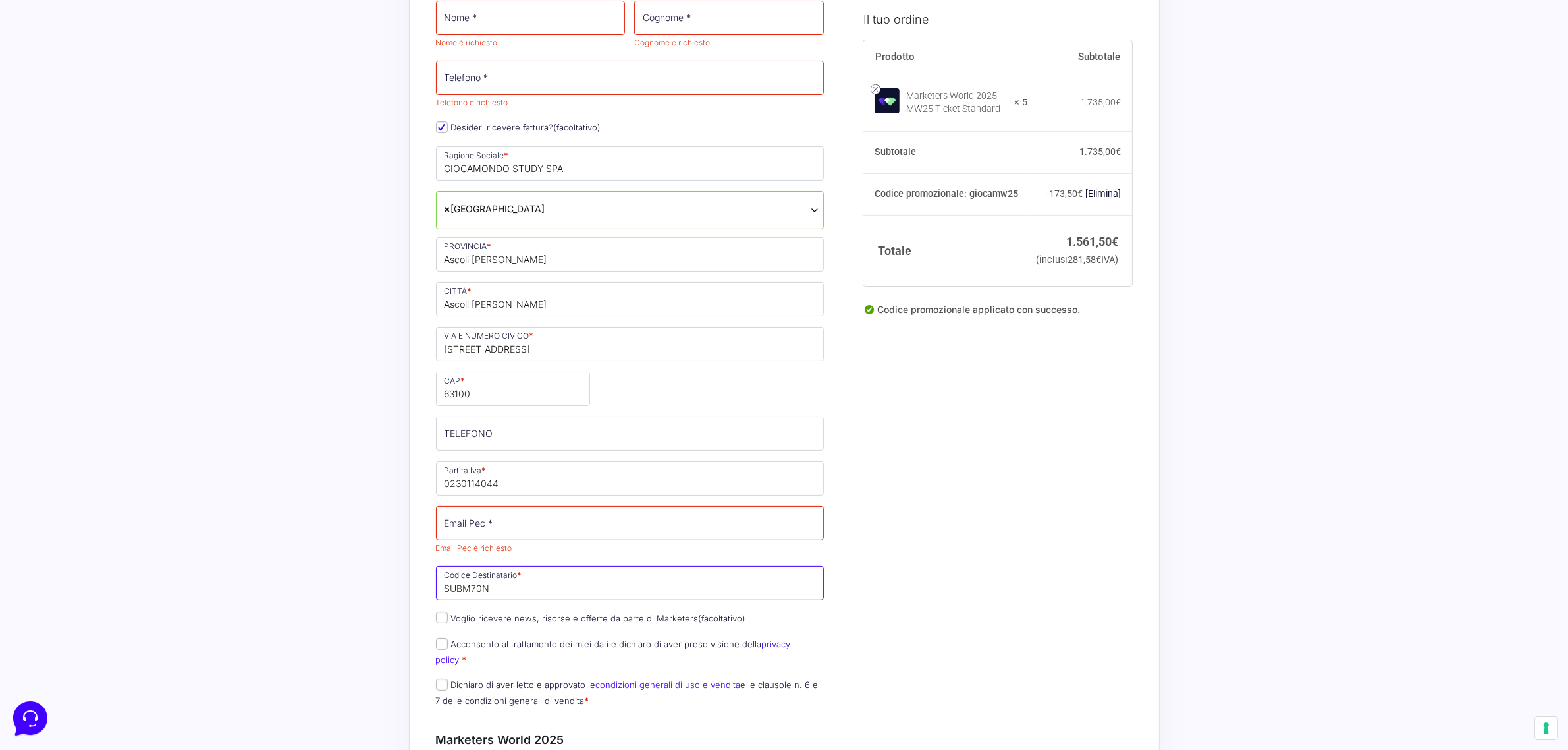
click at [504, 588] on input "SUBM70N" at bounding box center [630, 583] width 389 height 34
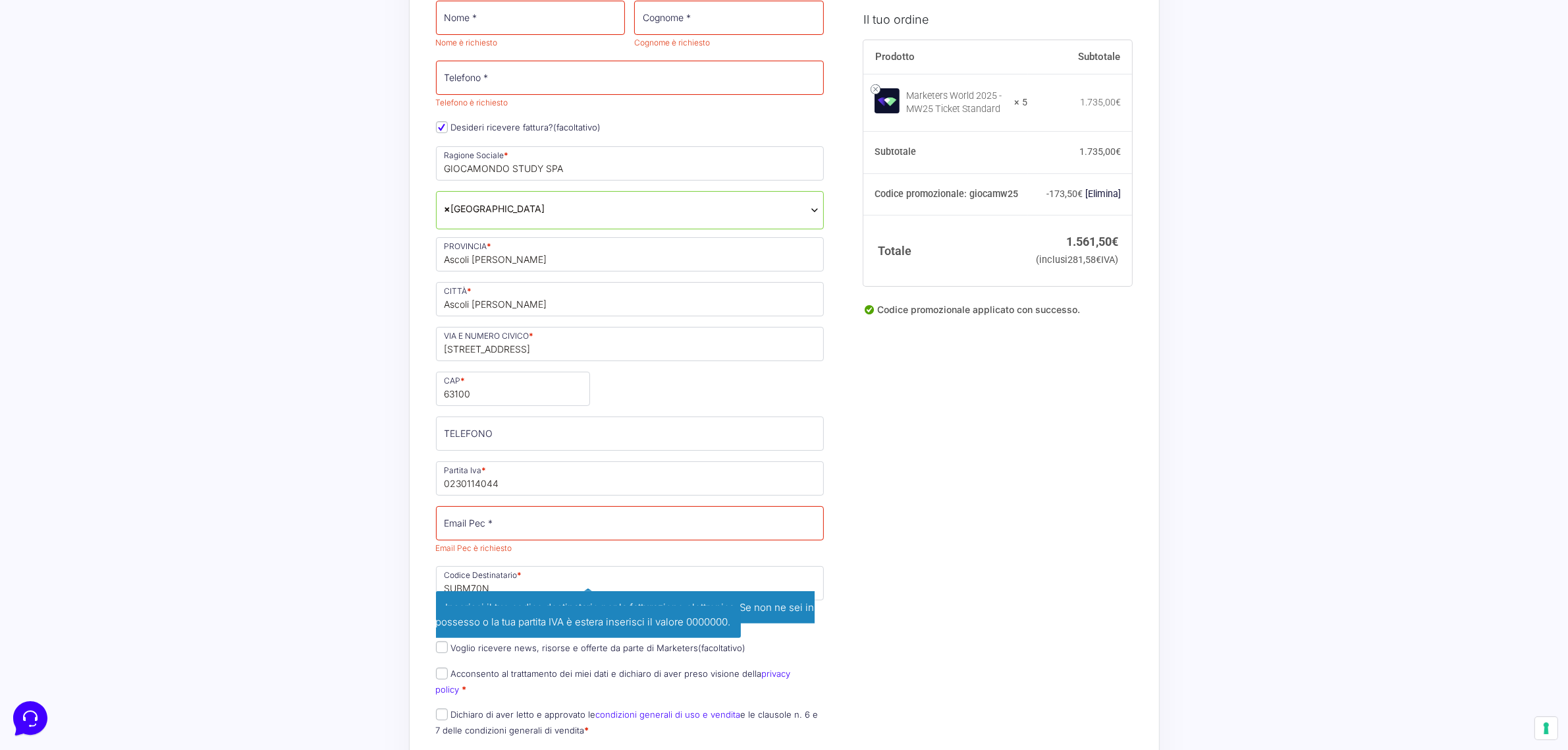
click at [596, 597] on span "Inserisci il tuo codice destinatario per la fatturazione elettronica. Se non ne…" at bounding box center [625, 615] width 379 height 48
click at [592, 599] on span "Inserisci il tuo codice destinatario per la fatturazione elettronica. Se non ne…" at bounding box center [625, 615] width 379 height 48
click at [464, 599] on span "Inserisci il tuo codice destinatario per la fatturazione elettronica. Se non ne…" at bounding box center [625, 615] width 379 height 48
drag, startPoint x: 475, startPoint y: 606, endPoint x: 543, endPoint y: 607, distance: 68.0
click at [543, 599] on span "Inserisci il tuo codice destinatario per la fatturazione elettronica. Se non ne…" at bounding box center [625, 615] width 379 height 48
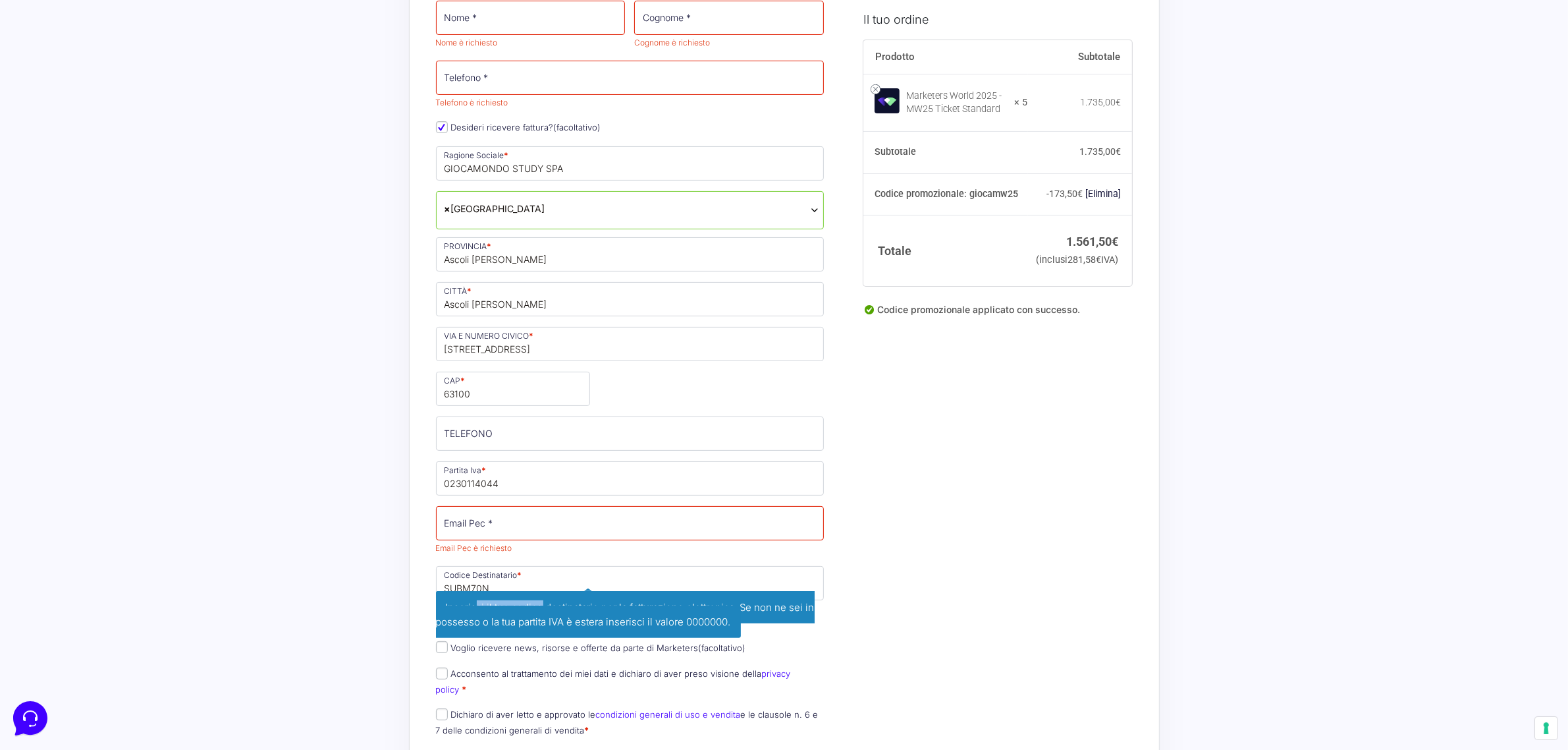
click at [543, 599] on span "Inserisci il tuo codice destinatario per la fatturazione elettronica. Se non ne…" at bounding box center [625, 615] width 379 height 48
click at [545, 599] on span "Inserisci il tuo codice destinatario per la fatturazione elettronica. Se non ne…" at bounding box center [625, 615] width 379 height 48
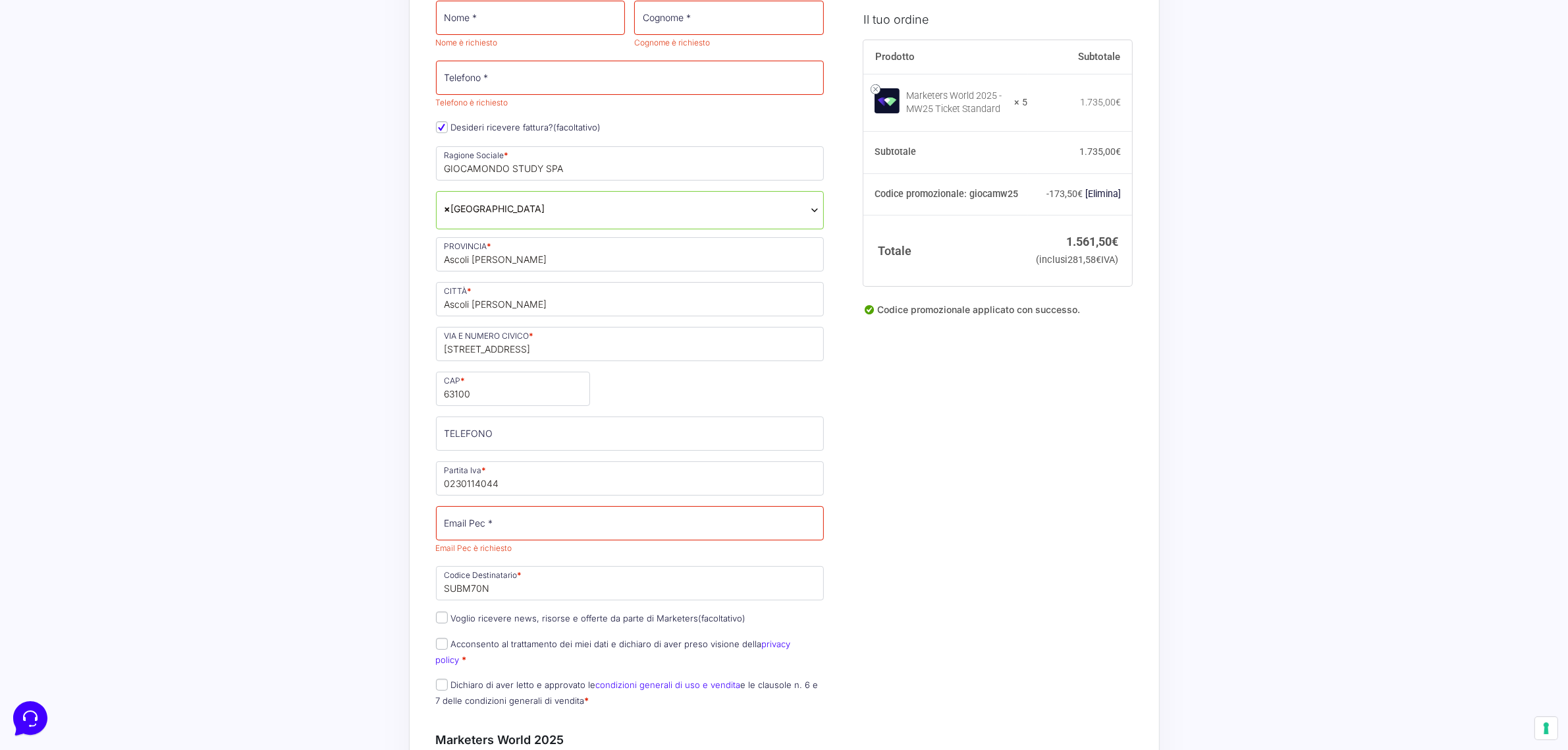
scroll to position [330, 0]
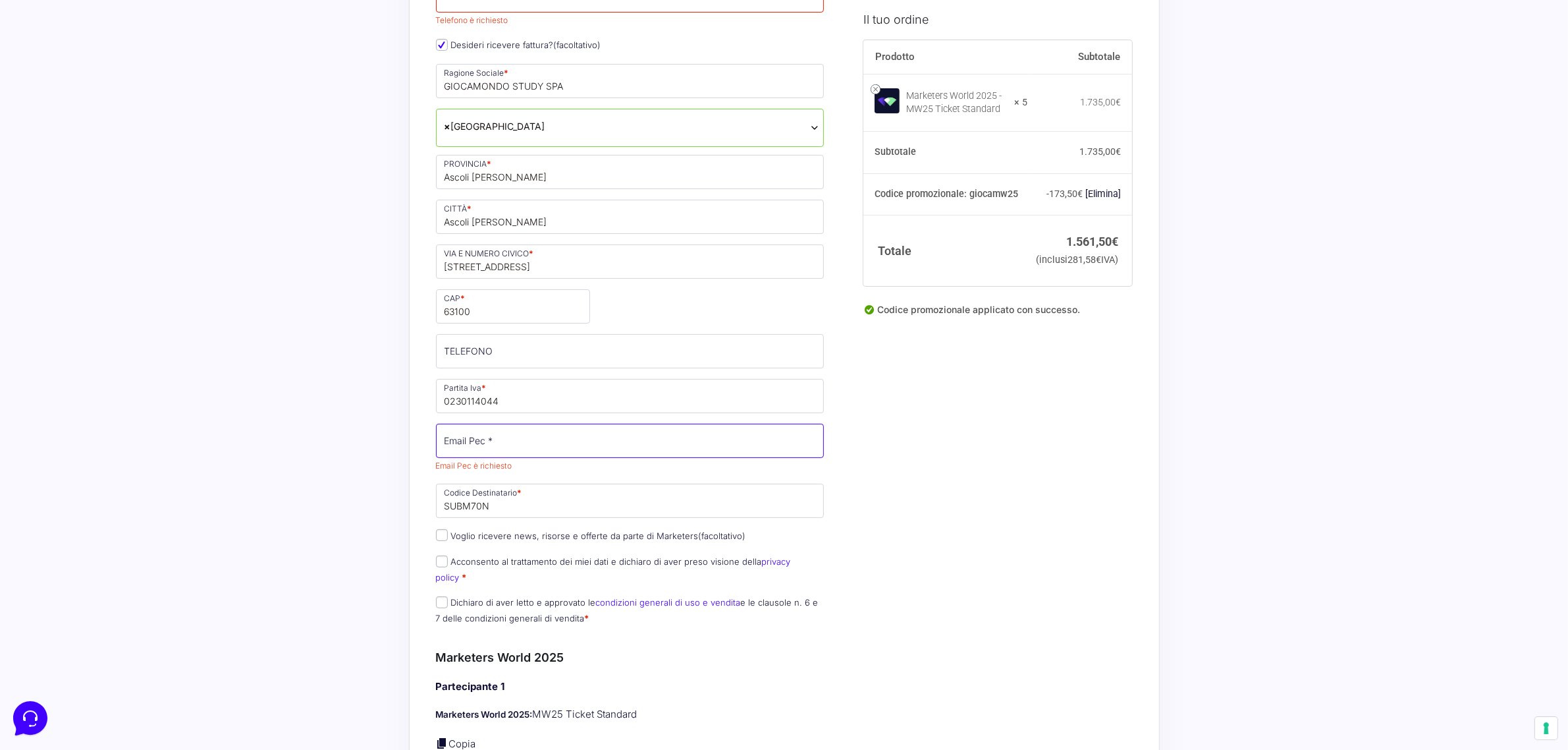
click at [492, 442] on input "Email Pec *" at bounding box center [630, 441] width 389 height 34
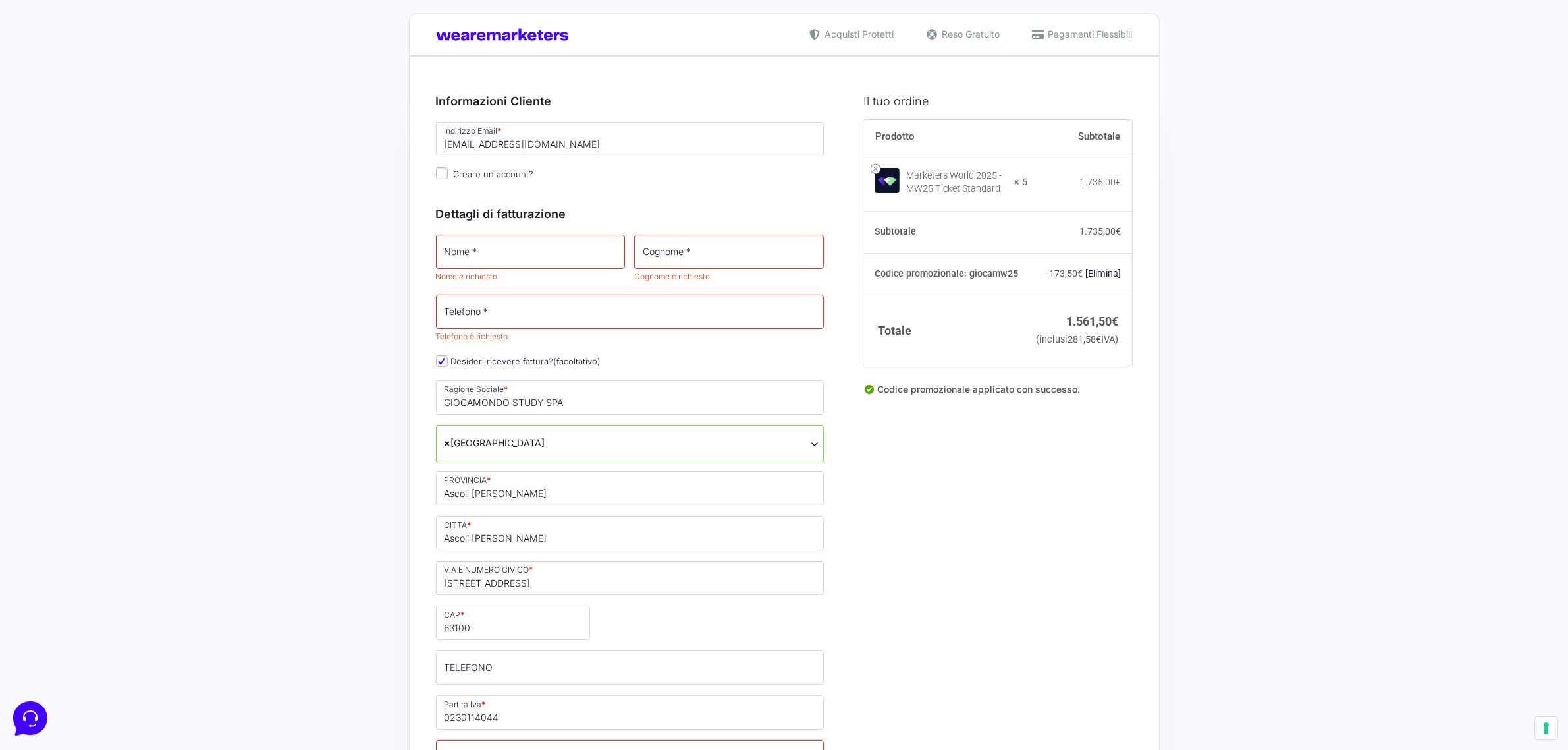
scroll to position [0, 0]
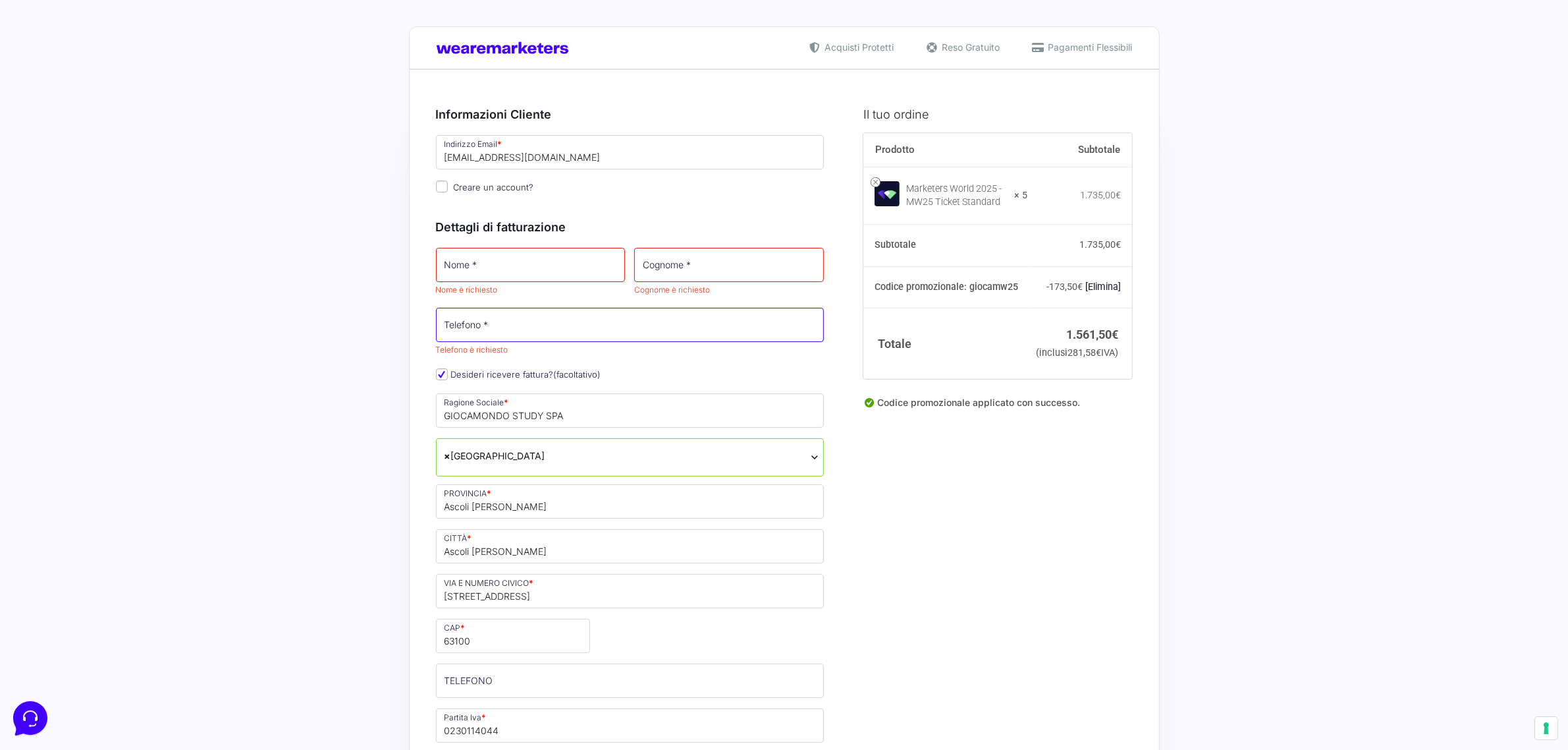
click at [531, 324] on input "Telefono *" at bounding box center [630, 324] width 389 height 34
paste input "0736 336339"
type input "0736 336339"
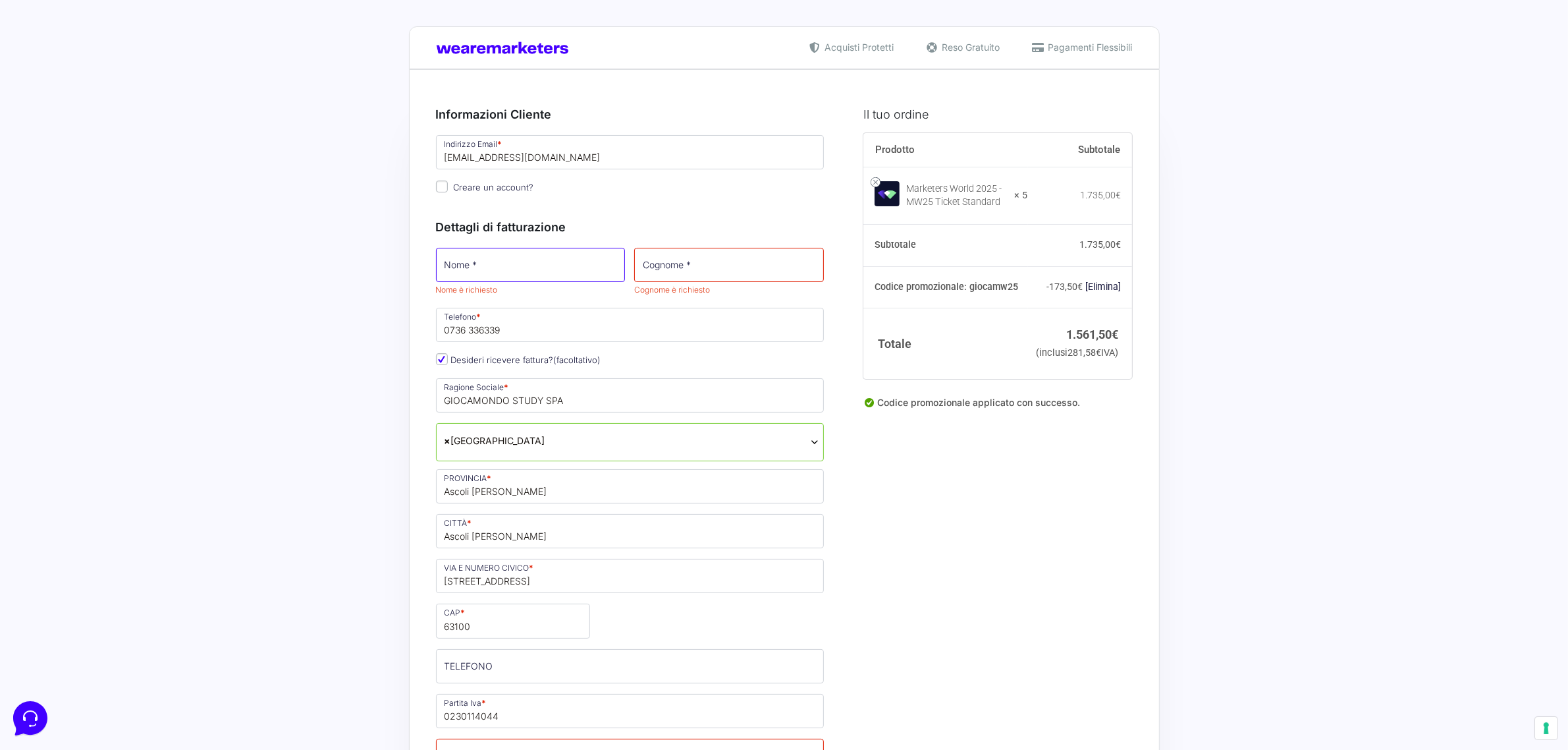
click at [463, 272] on input "Nome *" at bounding box center [531, 264] width 190 height 34
type input "[PERSON_NAME]"
drag, startPoint x: 654, startPoint y: 267, endPoint x: 683, endPoint y: 285, distance: 34.1
click at [654, 267] on input "Cognome *" at bounding box center [729, 264] width 190 height 34
type input "S"
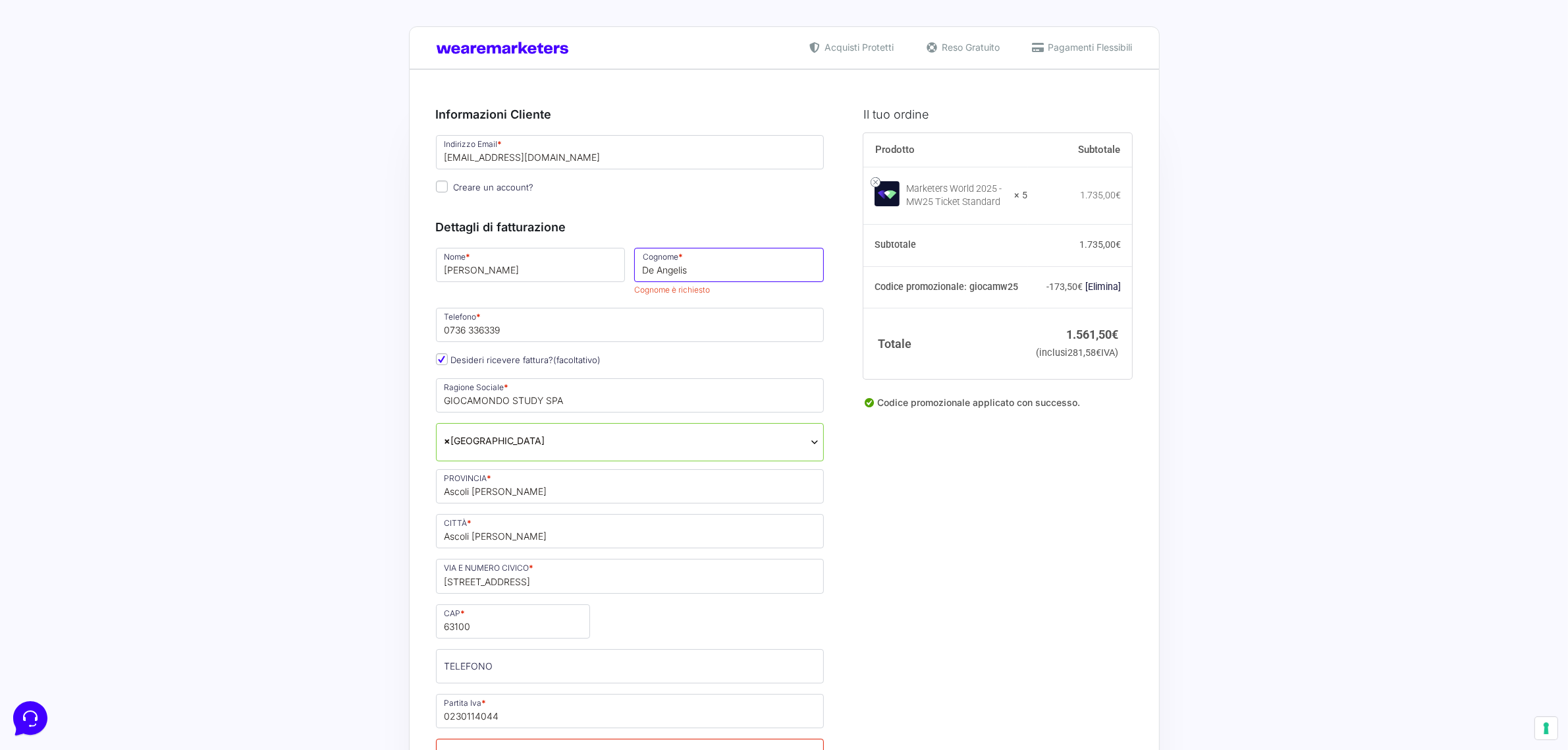
type input "De Angelis"
